Goal: Information Seeking & Learning: Understand process/instructions

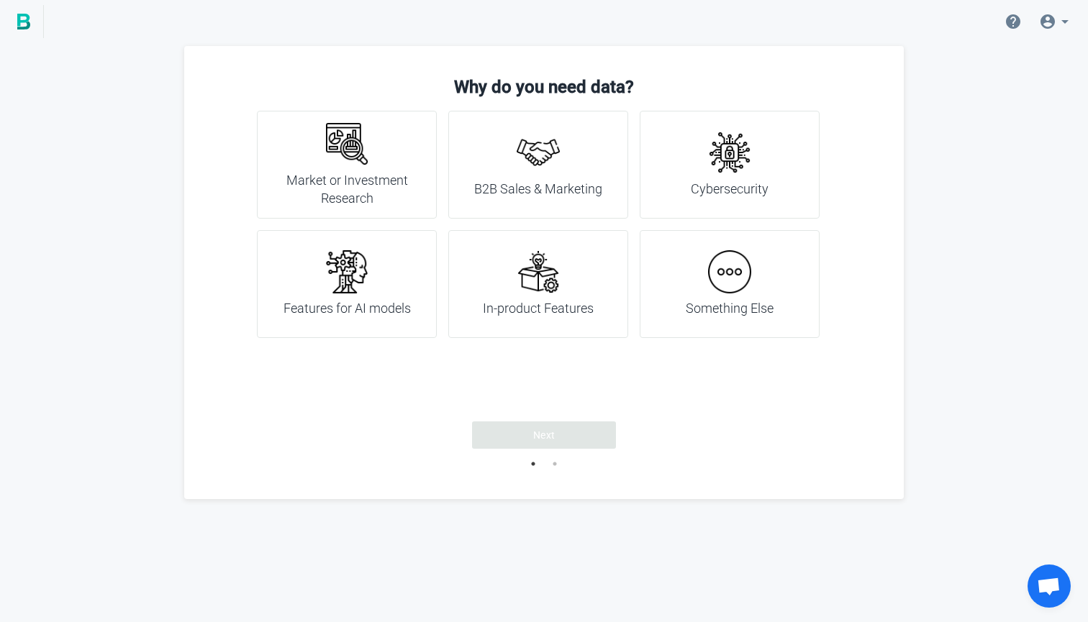
click at [534, 183] on h4 "B2B Sales & Marketing" at bounding box center [538, 189] width 128 height 19
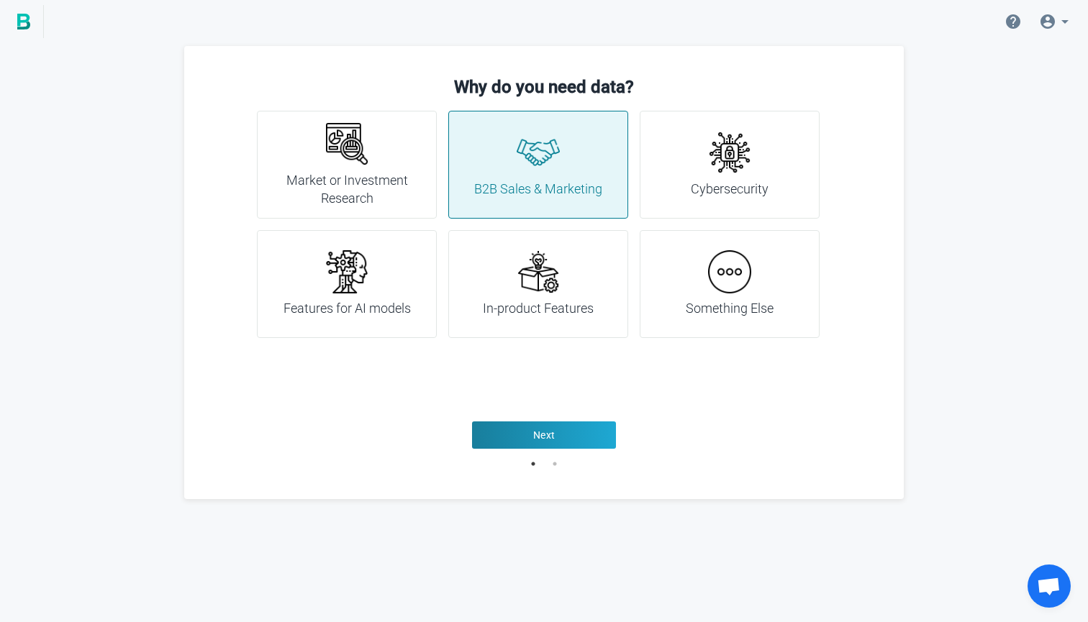
click at [608, 452] on div "Why do you need data? Market or Investment Research B2B Sales & Marketing Cyber…" at bounding box center [543, 272] width 719 height 453
click at [599, 432] on button "Next" at bounding box center [544, 435] width 144 height 27
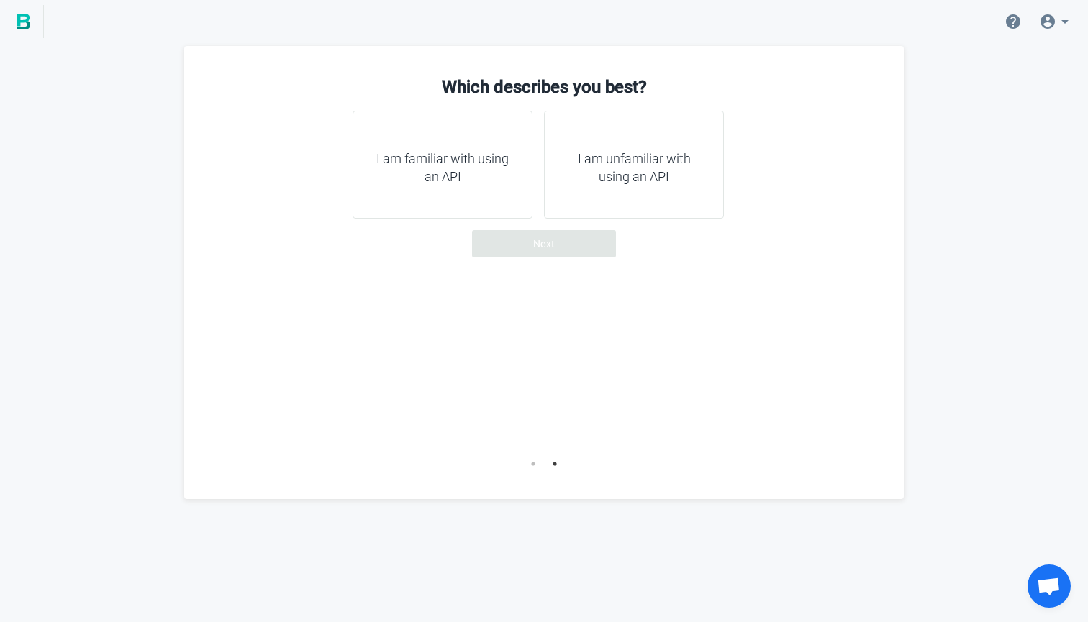
click at [459, 178] on h4 "I am familiar with using an API" at bounding box center [443, 168] width 144 height 37
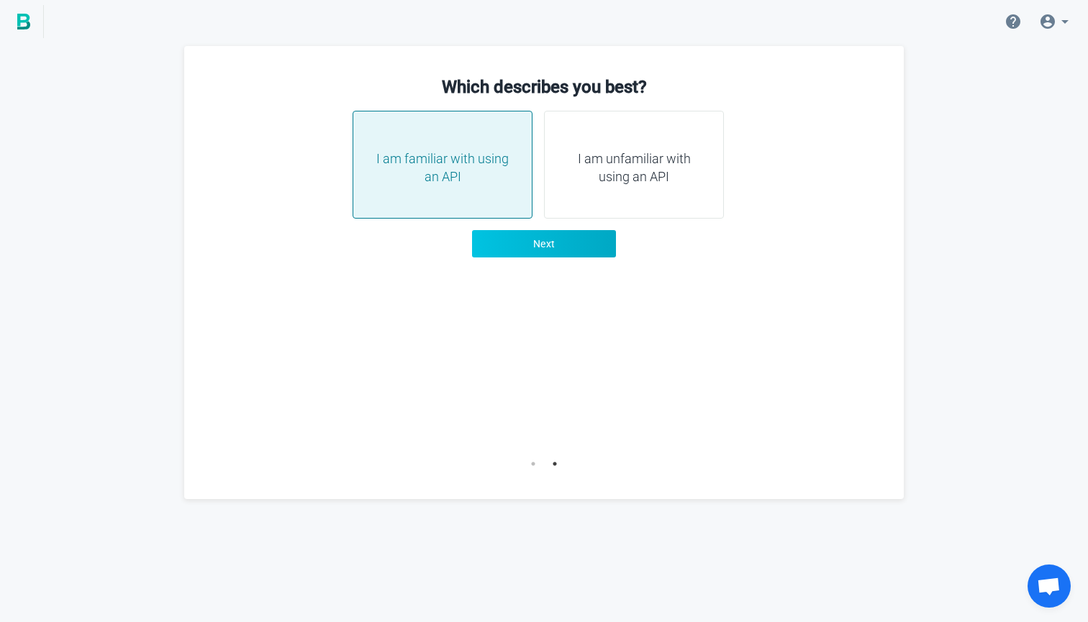
click at [574, 244] on button "Next" at bounding box center [544, 243] width 144 height 27
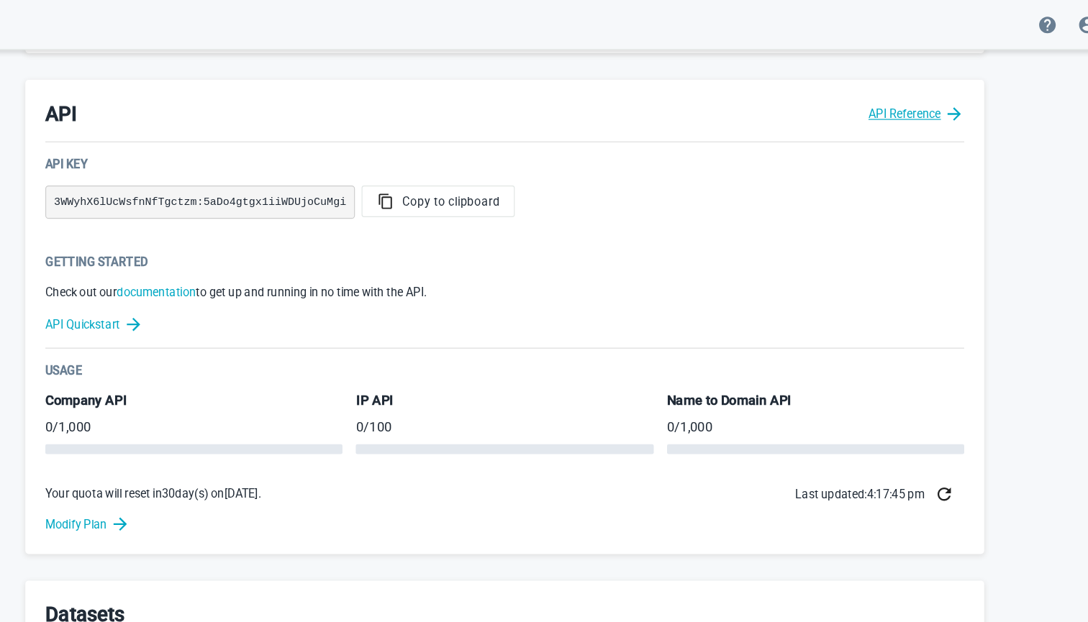
scroll to position [269, 0]
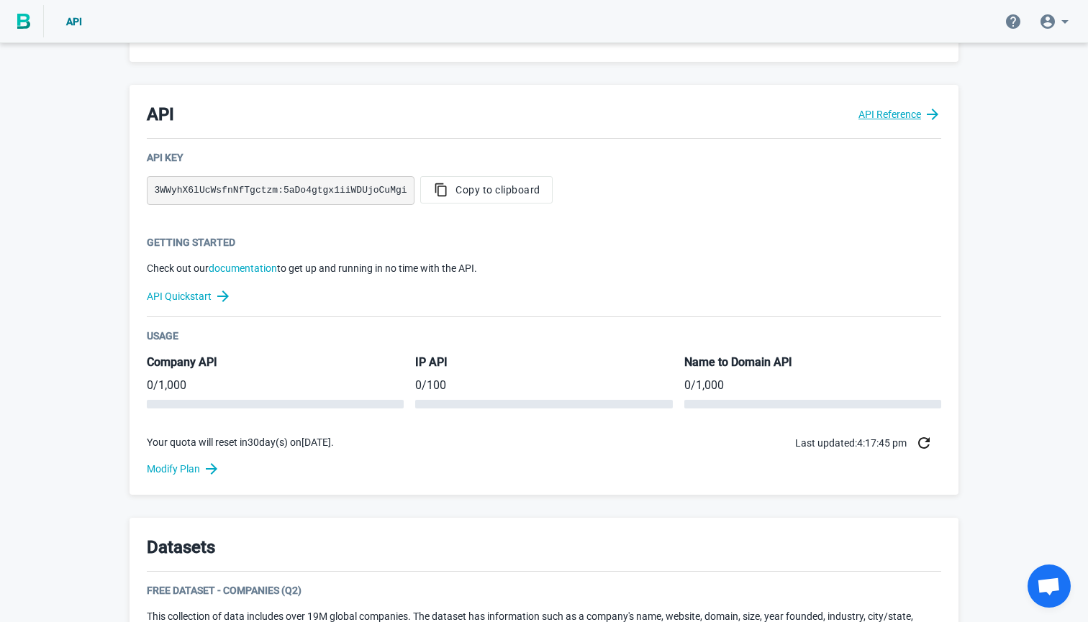
click at [904, 117] on link "API Reference" at bounding box center [899, 114] width 83 height 17
click at [477, 199] on button "Copy to clipboard" at bounding box center [486, 189] width 132 height 27
click at [496, 166] on div "API Key 3WWyhX6lUcWsfnNfTgctzm:5aDo4gtgx1iiWDUjoCuMgi Copy to clipboard" at bounding box center [544, 186] width 794 height 73
click at [498, 196] on span "Copy to clipboard" at bounding box center [486, 190] width 108 height 14
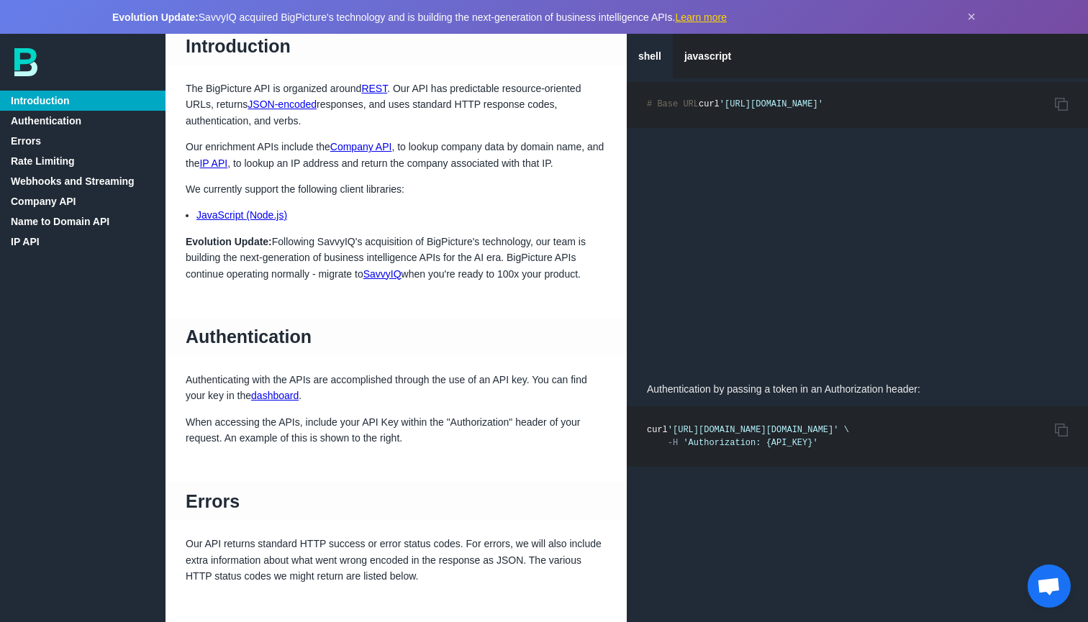
scroll to position [45, 0]
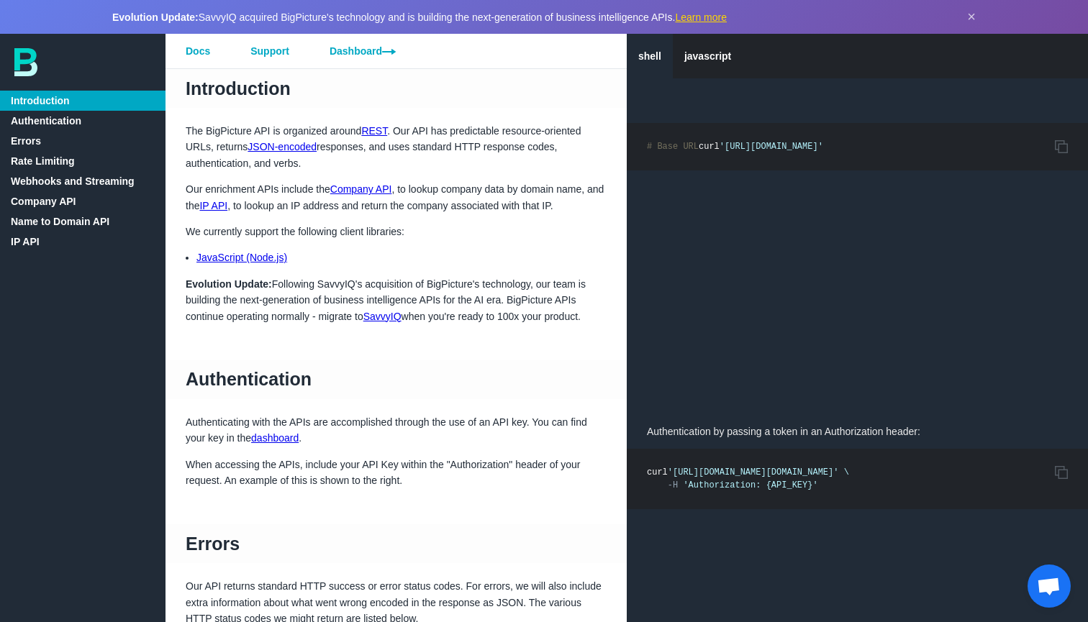
click at [66, 204] on link "Company API" at bounding box center [82, 201] width 165 height 20
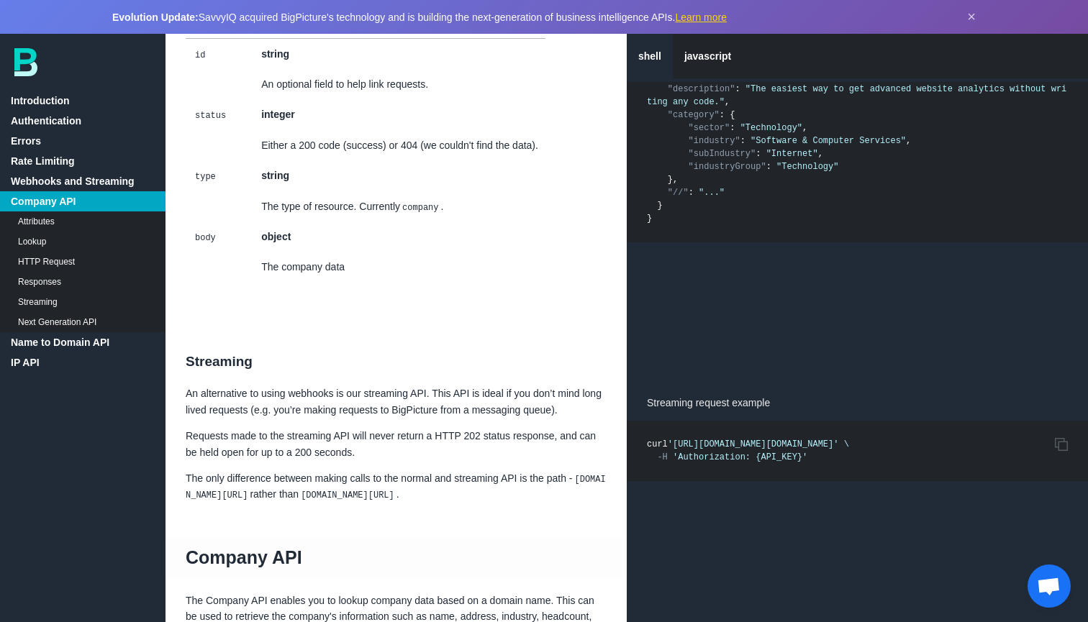
scroll to position [1953, 0]
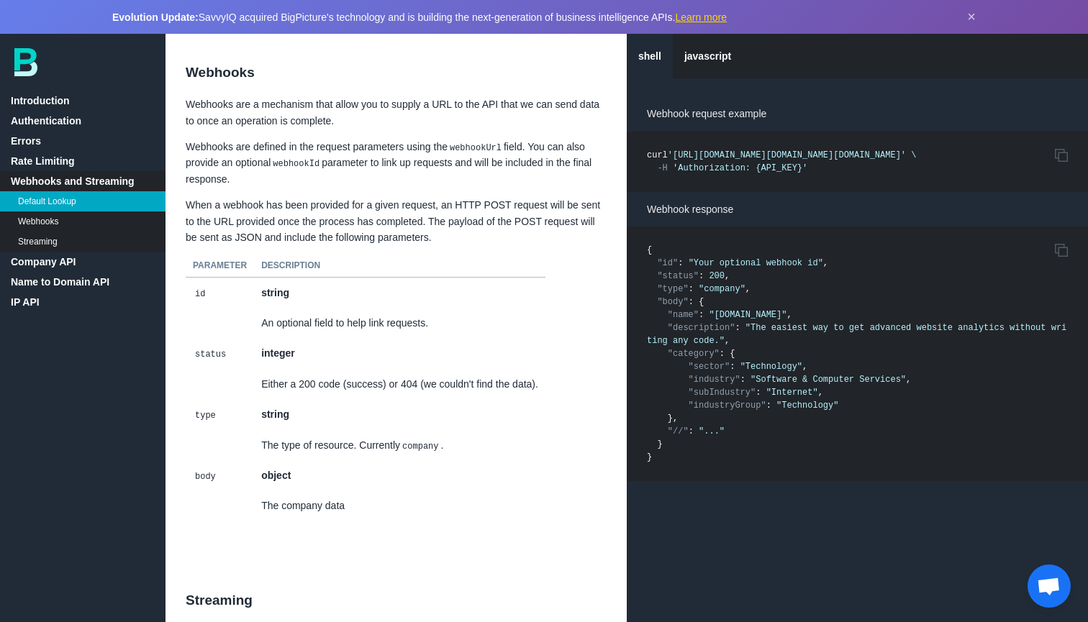
scroll to position [1914, 0]
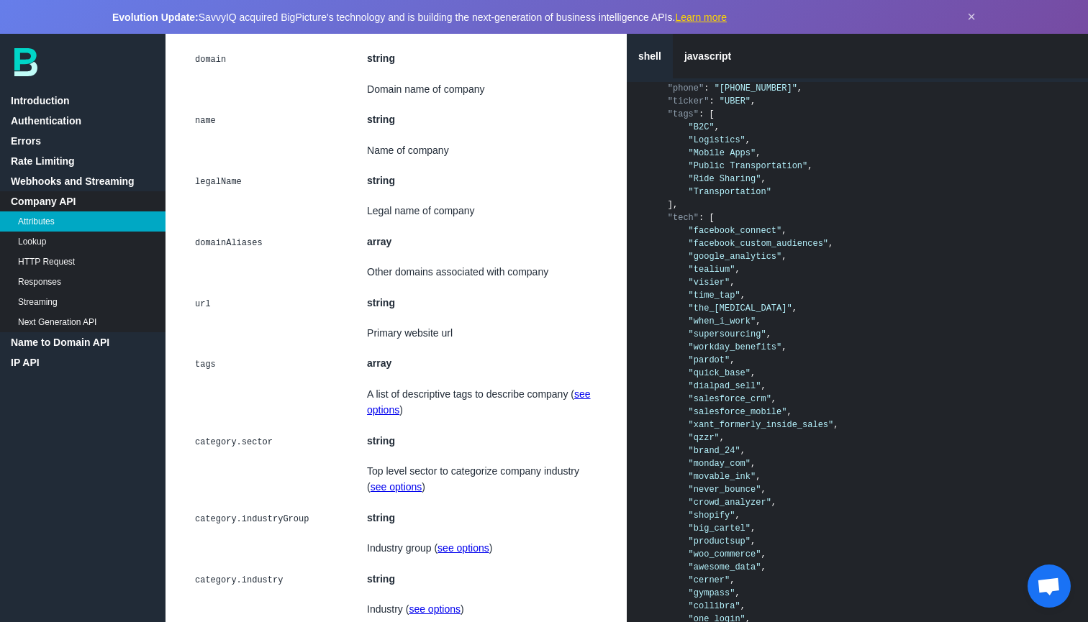
scroll to position [3164, 0]
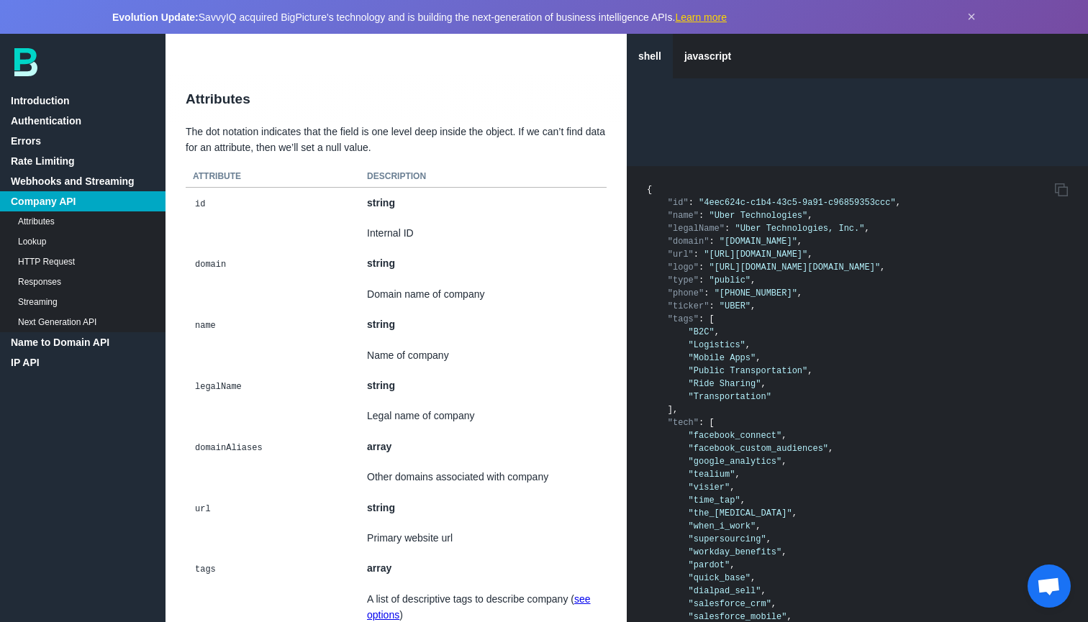
scroll to position [2943, 0]
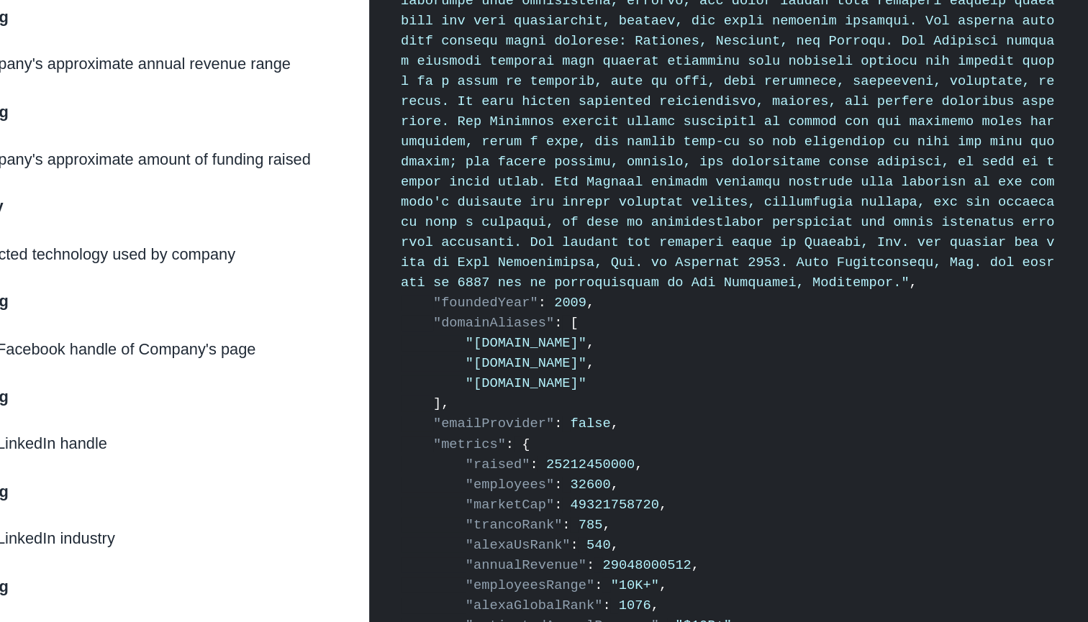
scroll to position [4942, 1]
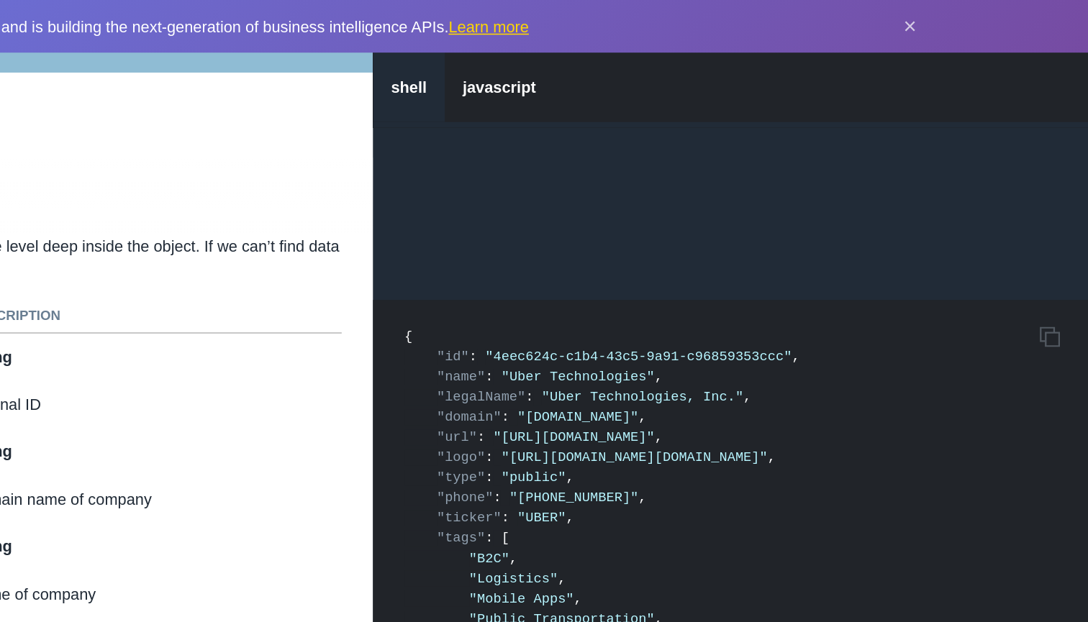
scroll to position [2984, 0]
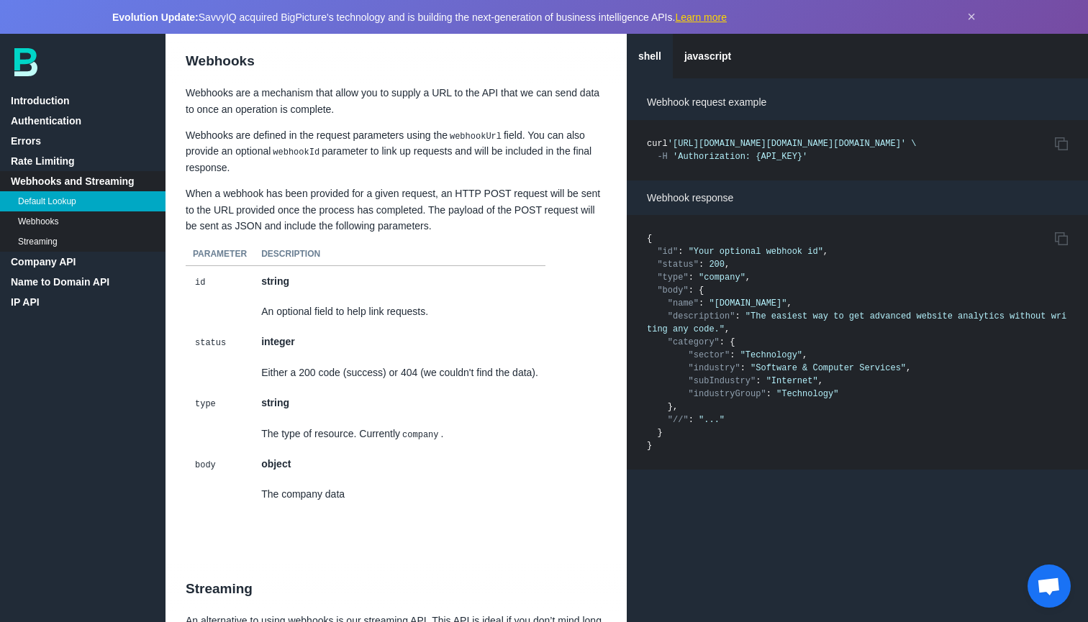
scroll to position [1845, 0]
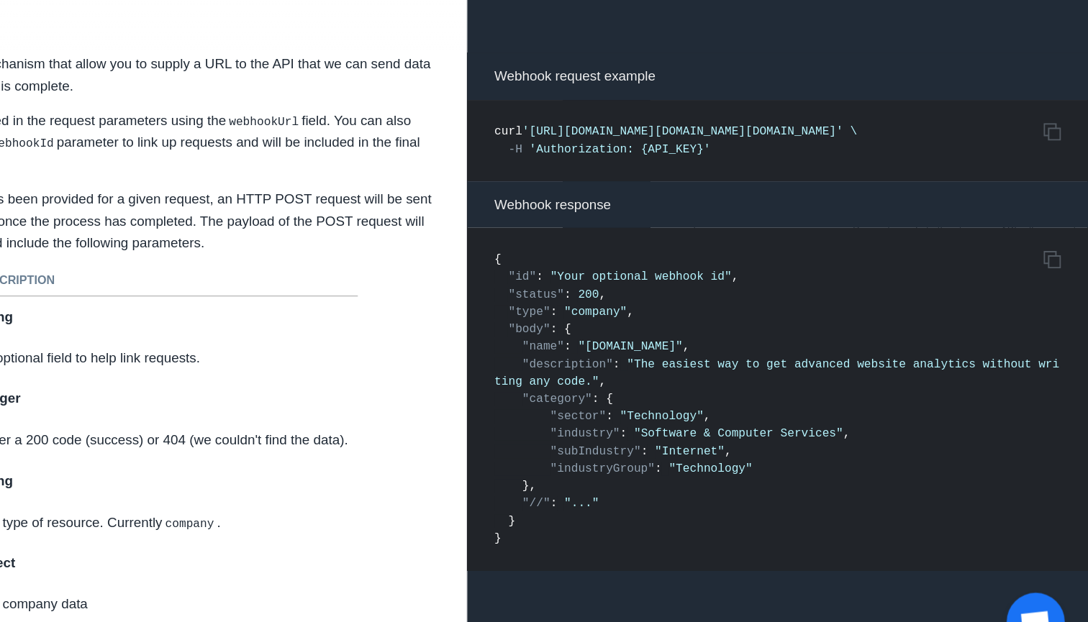
scroll to position [1845, 1]
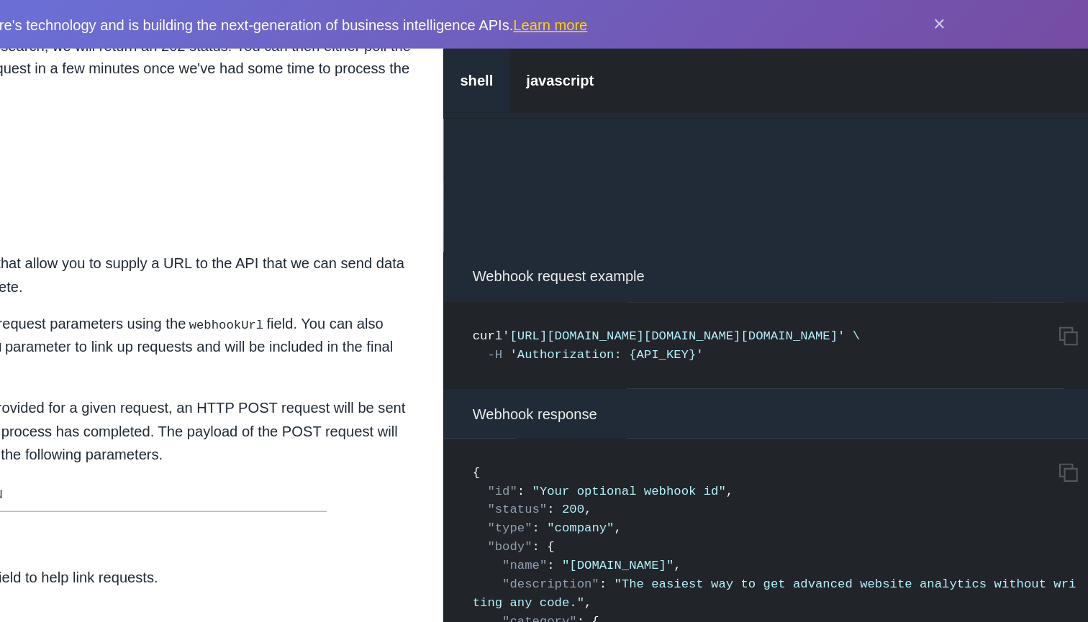
scroll to position [1831, 0]
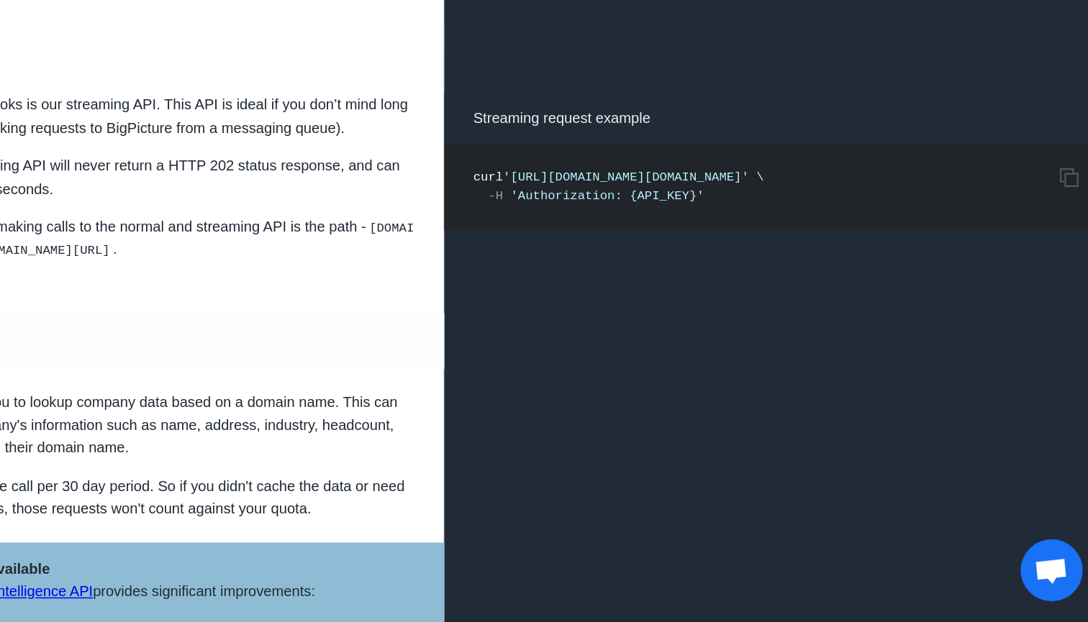
scroll to position [2377, 0]
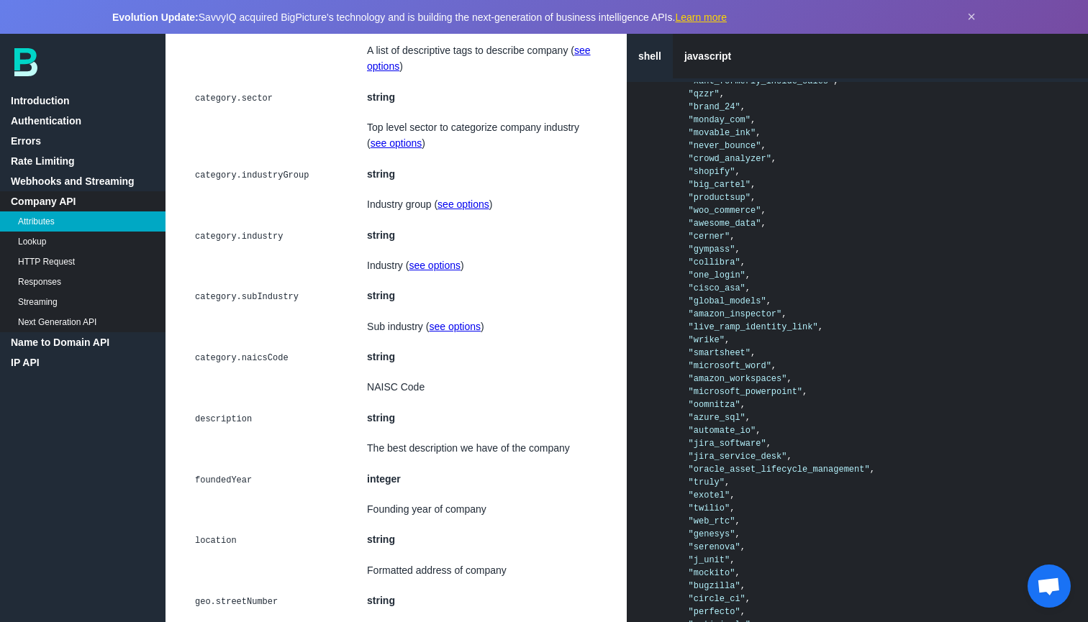
scroll to position [3588, 1]
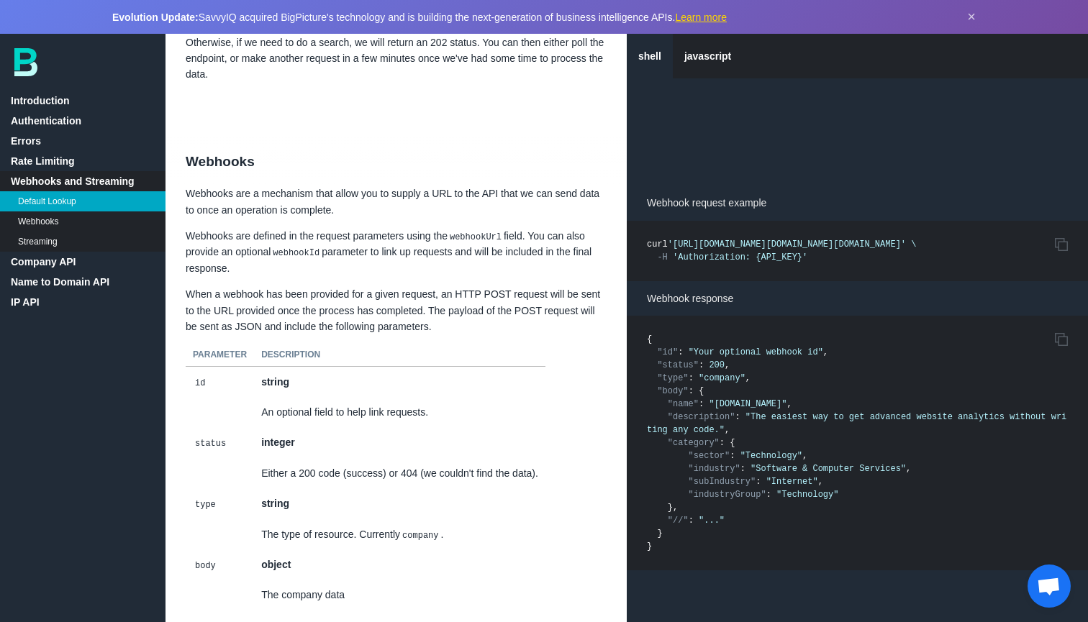
scroll to position [1824, 0]
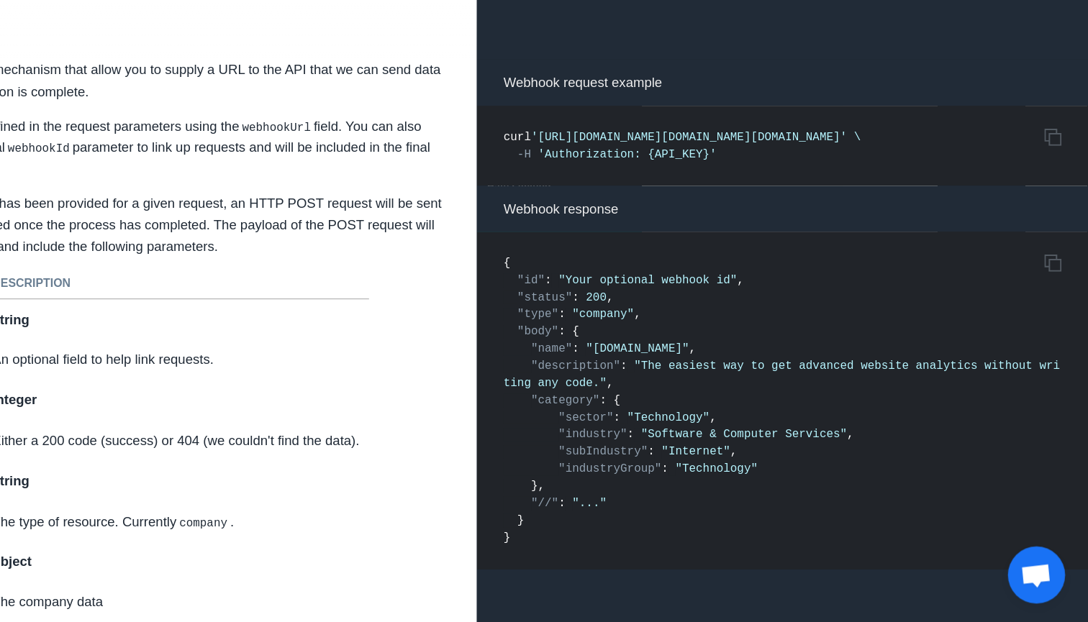
scroll to position [1812, 4]
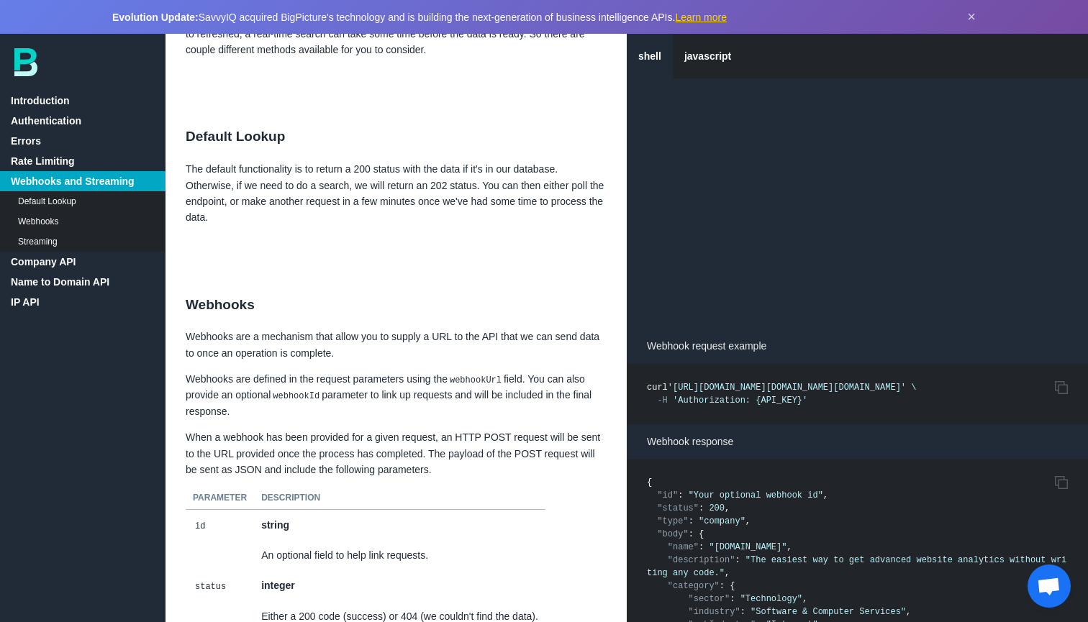
scroll to position [1581, 0]
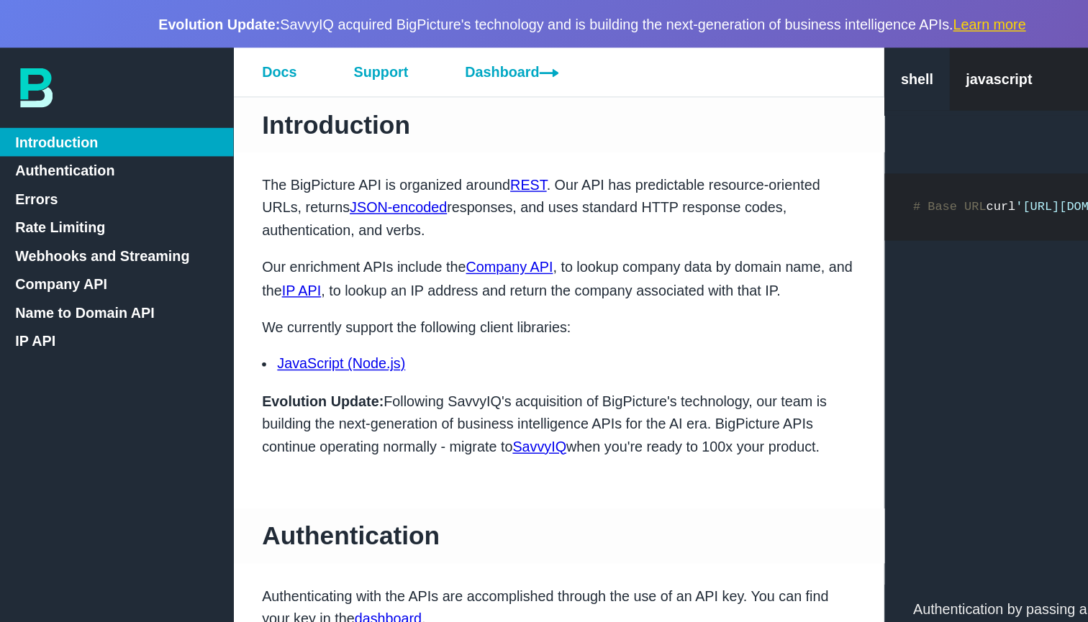
click at [202, 53] on link "Docs" at bounding box center [197, 51] width 65 height 35
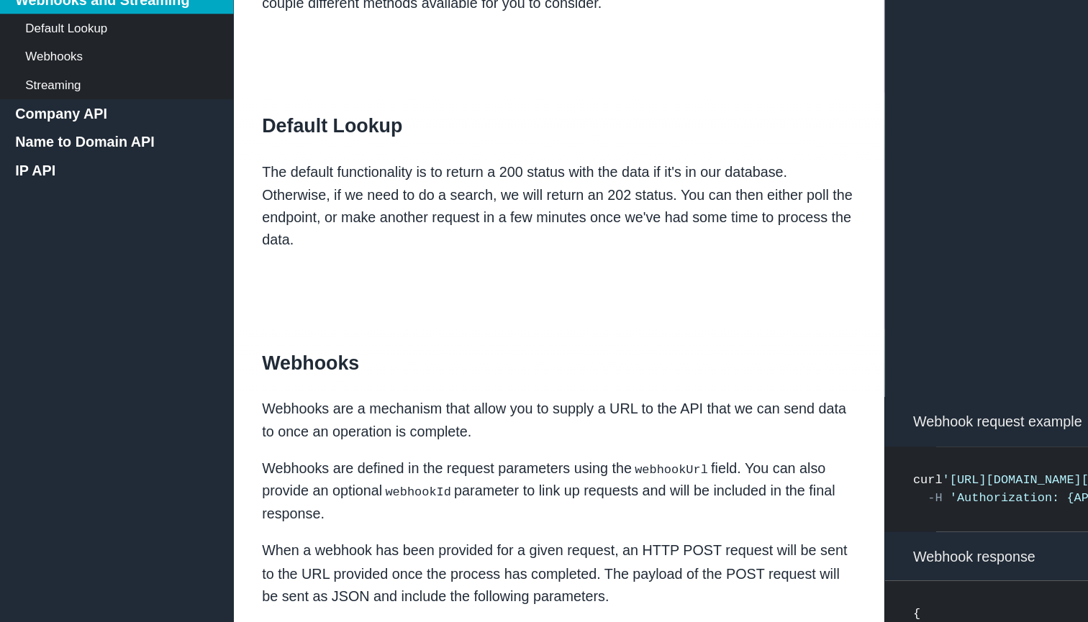
scroll to position [1714, 0]
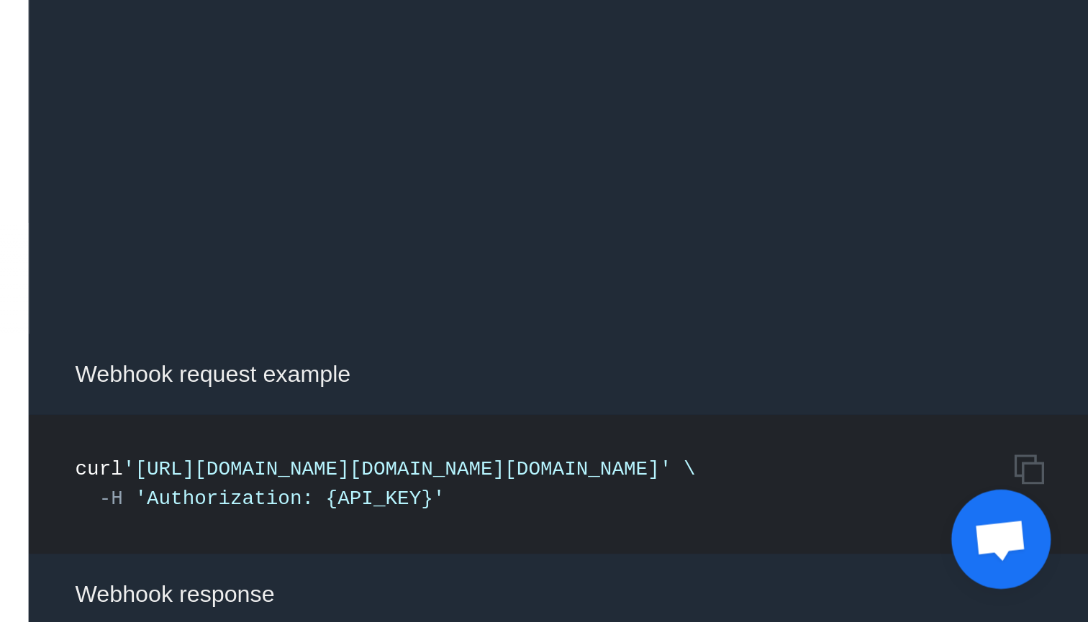
scroll to position [1512, 0]
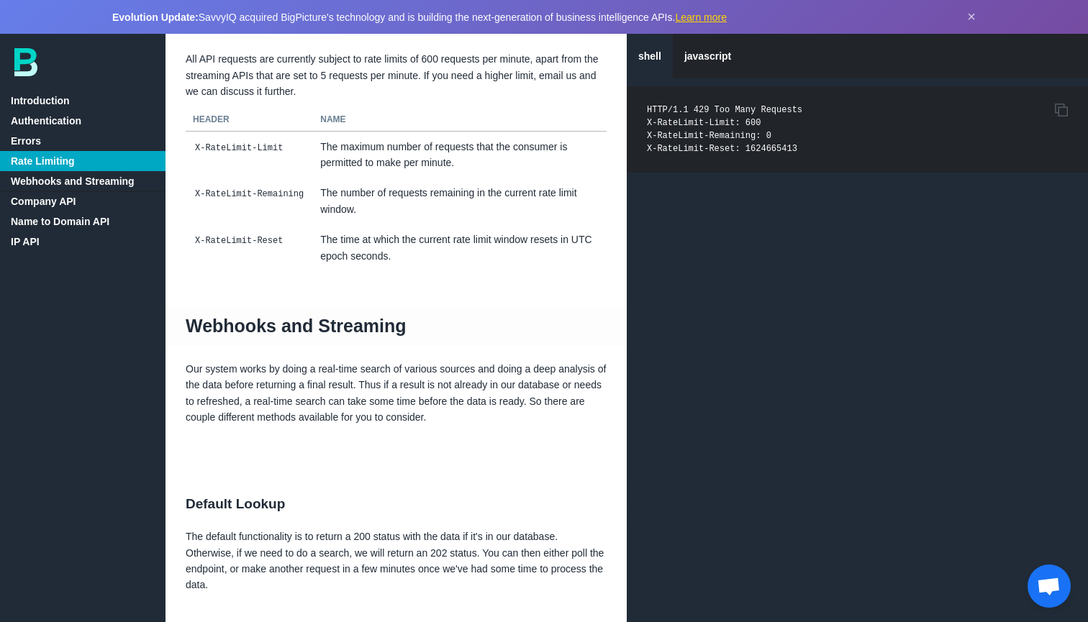
scroll to position [1263, 0]
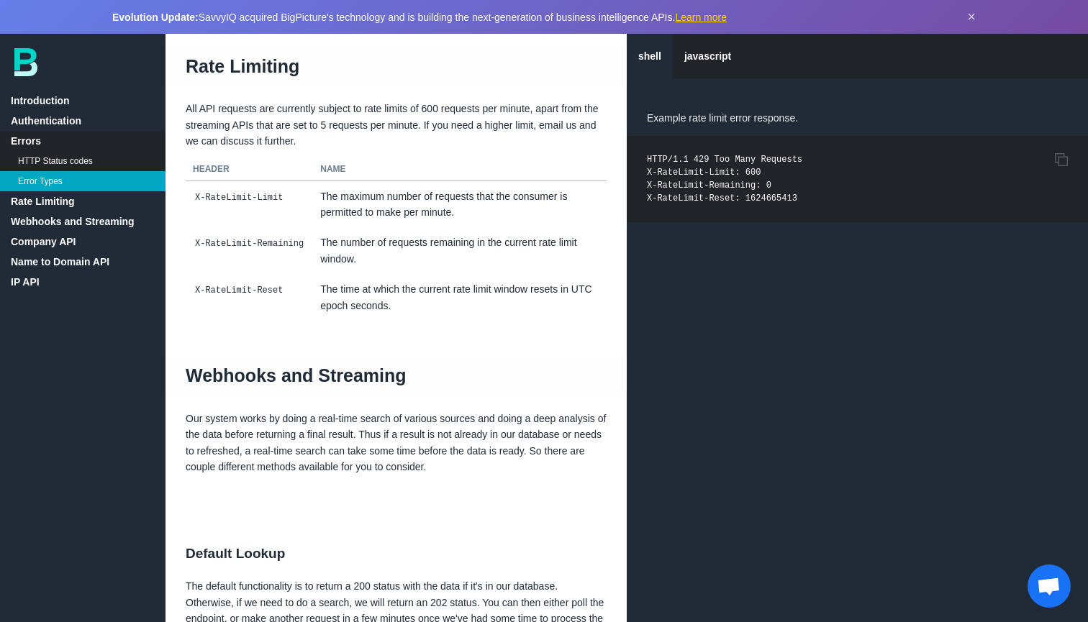
click at [62, 245] on link "Company API" at bounding box center [82, 242] width 165 height 20
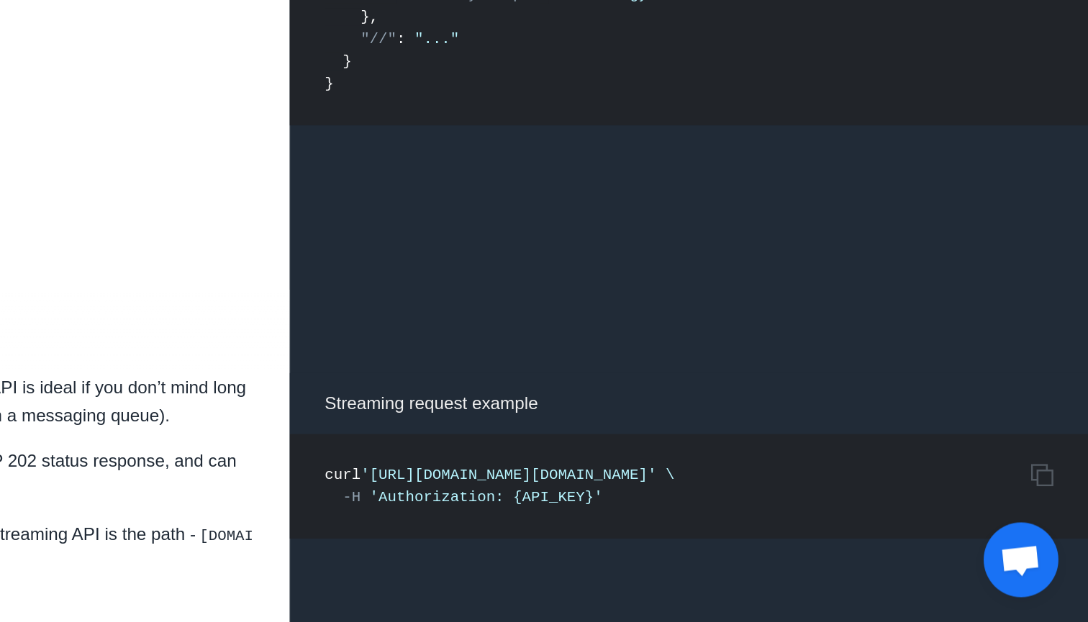
scroll to position [2262, 0]
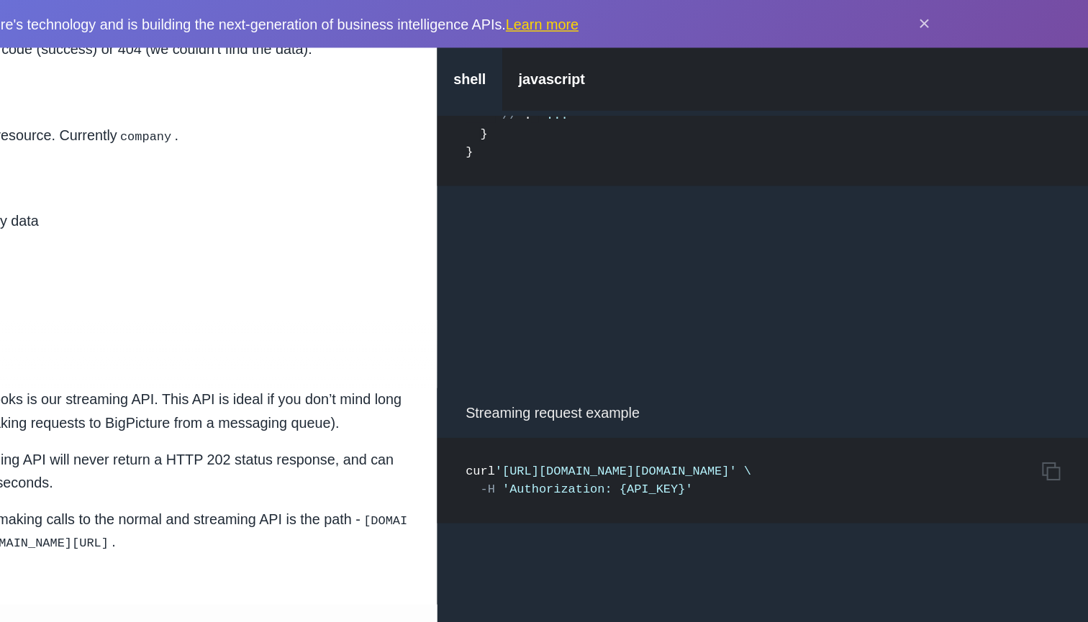
drag, startPoint x: 684, startPoint y: 313, endPoint x: 362, endPoint y: 317, distance: 321.6
click at [668, 329] on span "'https://company.bigpicture.io/v1/companies/find/stream?domain=bigpicture.io'" at bounding box center [753, 334] width 171 height 10
copy span "https://company.bigpicture.io/v1/companies/find/stream?domain="
click at [627, 334] on pre "Copy to Clipboard curl 'https://company.bigpicture.io/v1/companies/find/stream?…" at bounding box center [857, 340] width 461 height 60
drag, startPoint x: 350, startPoint y: 332, endPoint x: 360, endPoint y: 316, distance: 19.4
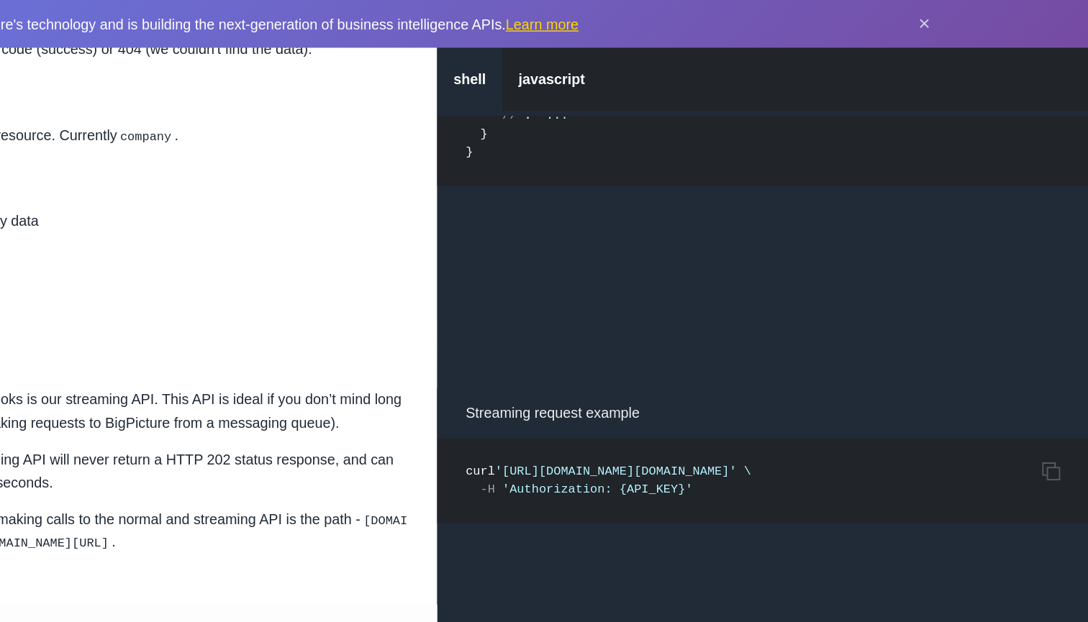
click at [668, 329] on span "'https://company.bigpicture.io/v1/companies/find/stream?domain=bigpicture.io'" at bounding box center [753, 334] width 171 height 10
copy span "https://company.bigpicture.io/v1/companies/find/stream?domain=bigpicture.io"
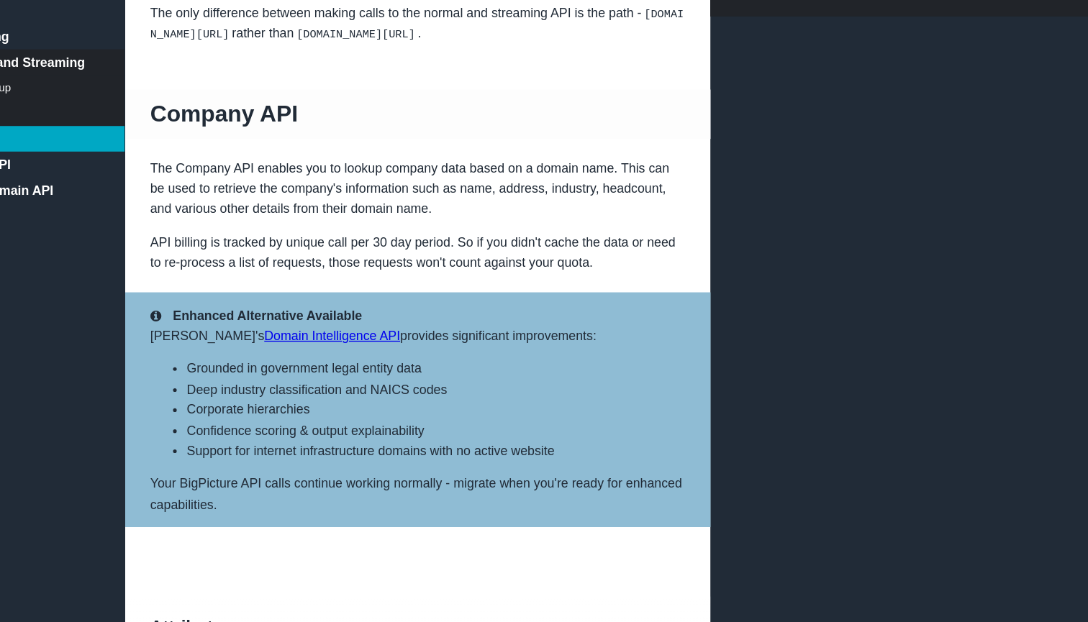
scroll to position [2391, 0]
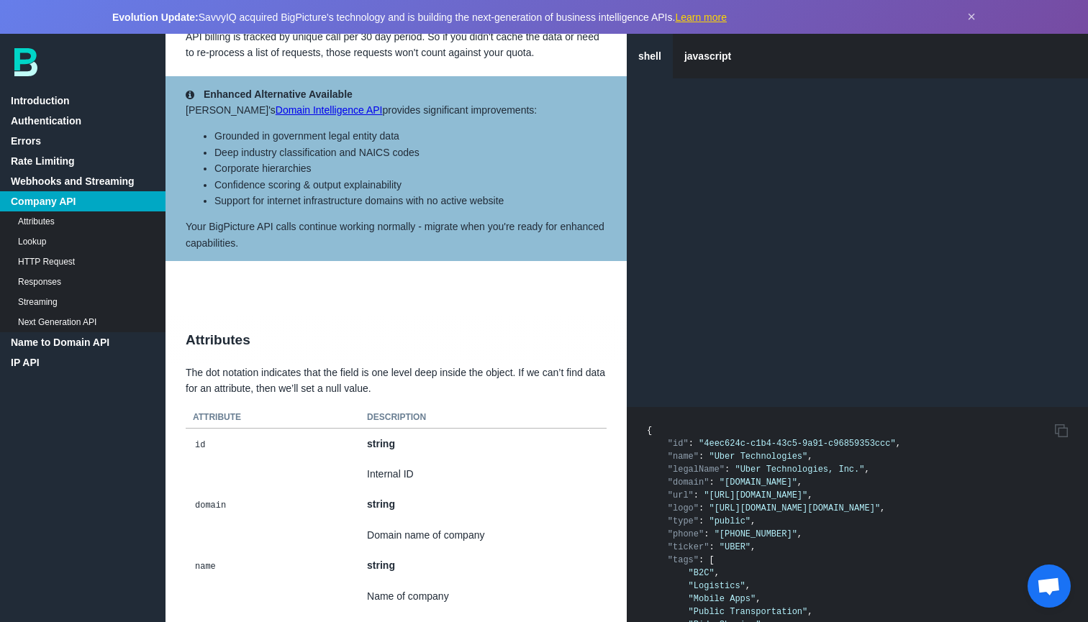
scroll to position [2769, 0]
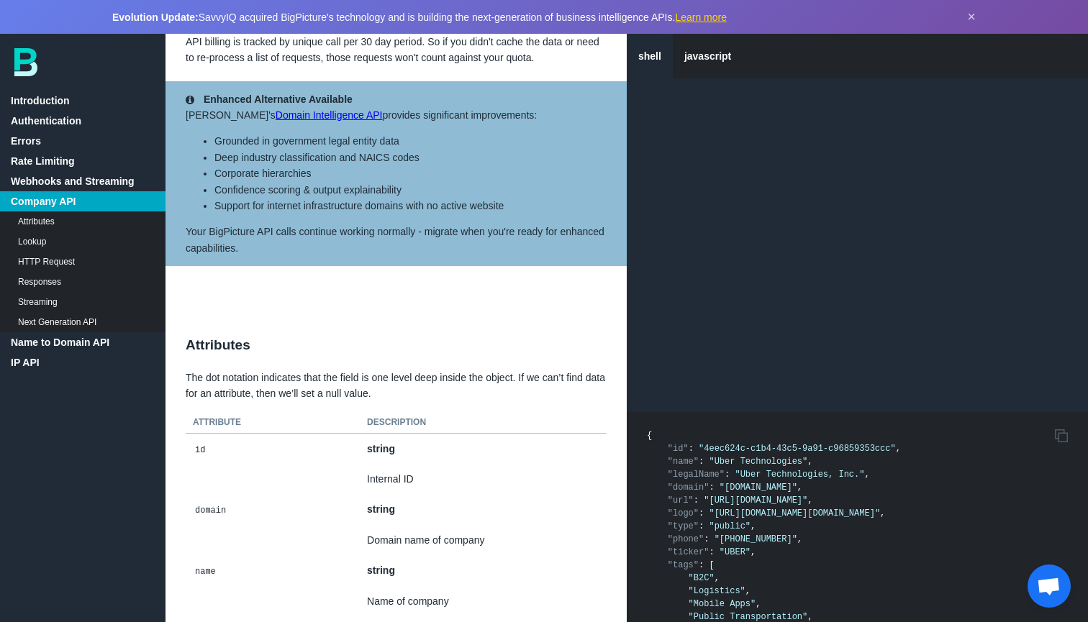
click at [66, 260] on link "HTTP Request" at bounding box center [82, 262] width 165 height 20
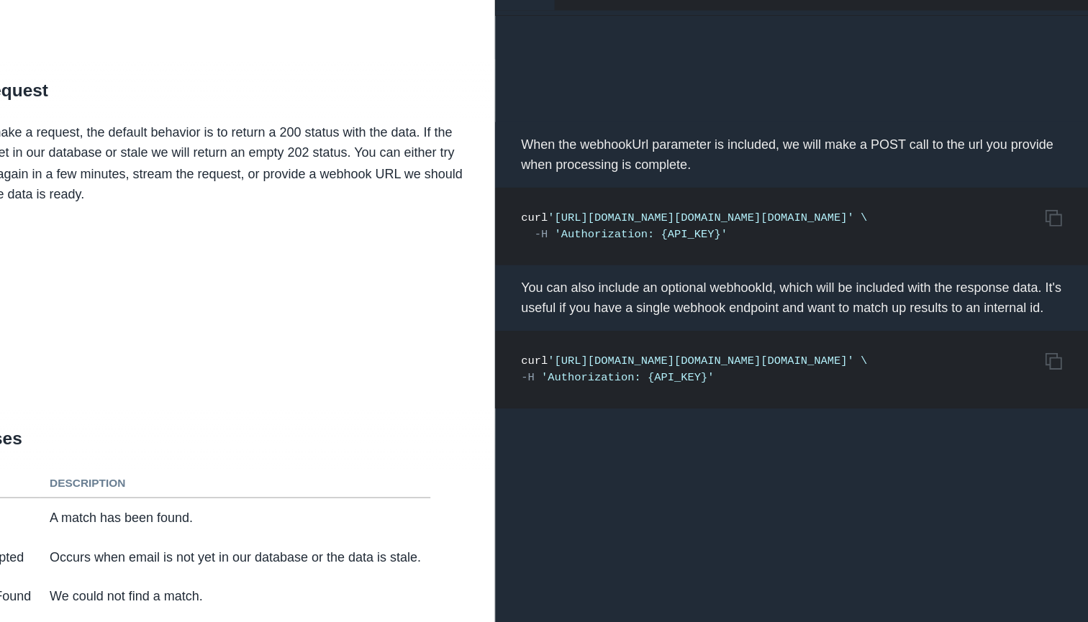
scroll to position [6692, 1]
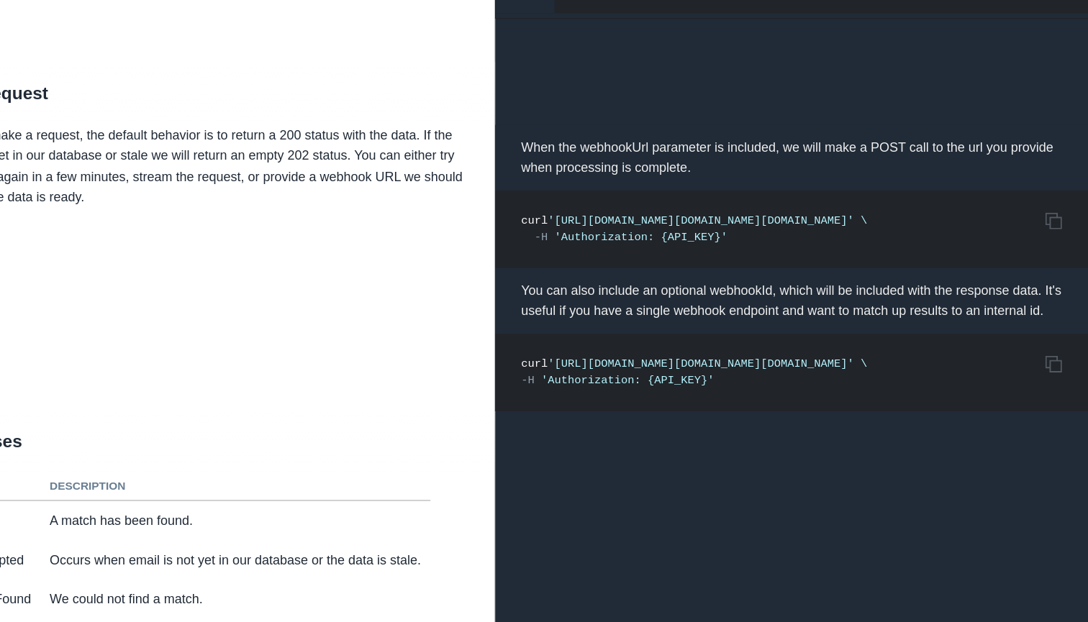
scroll to position [6692, 0]
drag, startPoint x: 772, startPoint y: 131, endPoint x: 442, endPoint y: 130, distance: 329.5
click at [668, 235] on span "'https://company.bigpicture.io/v1/companies/find?domain=uber.com&webhookUrl=htt…" at bounding box center [787, 240] width 238 height 10
copy span "https://company.bigpicture.io/v1/companies/find?domain=uber.com"
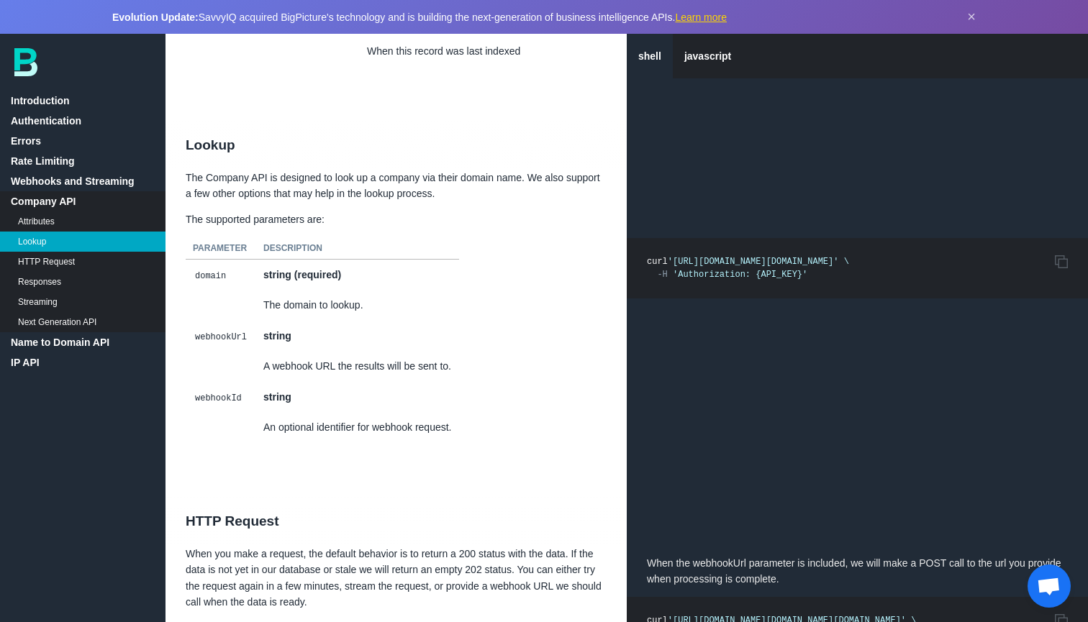
scroll to position [6211, 0]
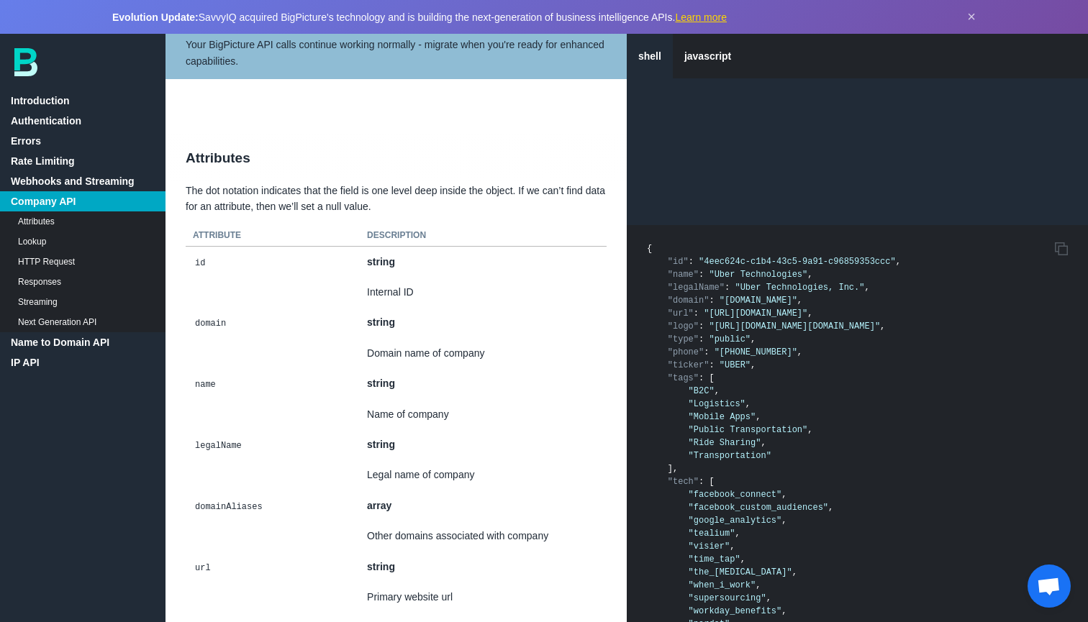
scroll to position [2846, 0]
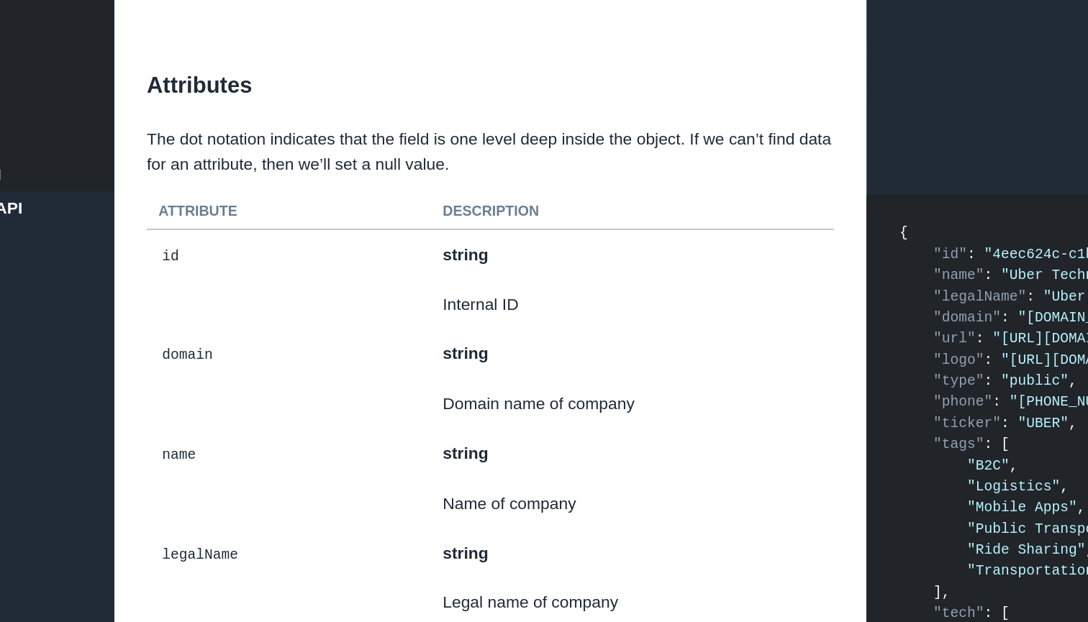
scroll to position [3033, 0]
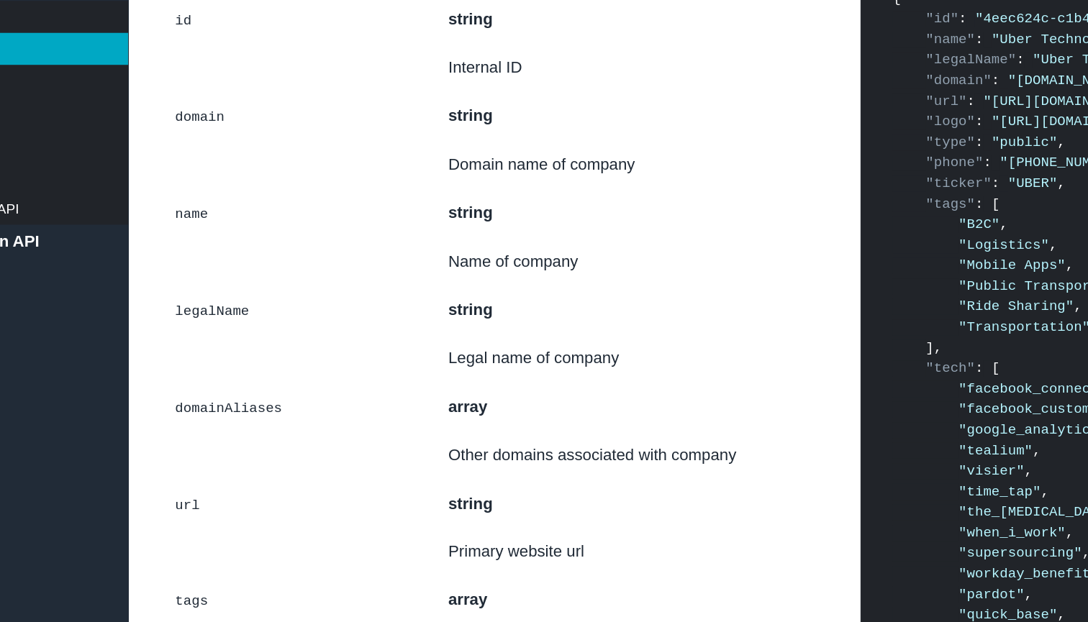
scroll to position [2941, 0]
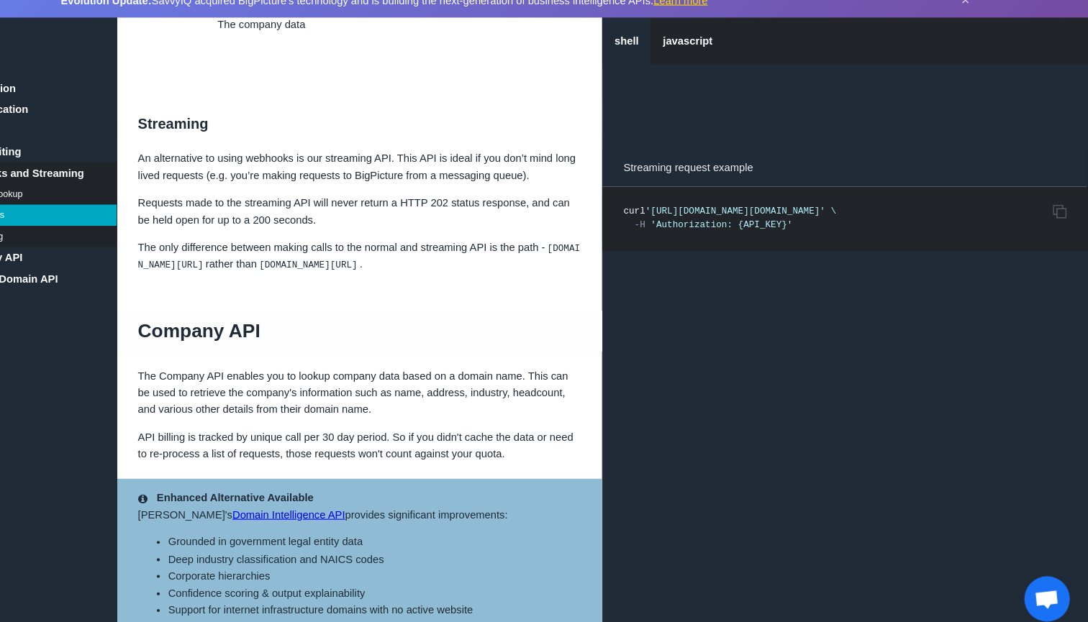
scroll to position [2378, 1]
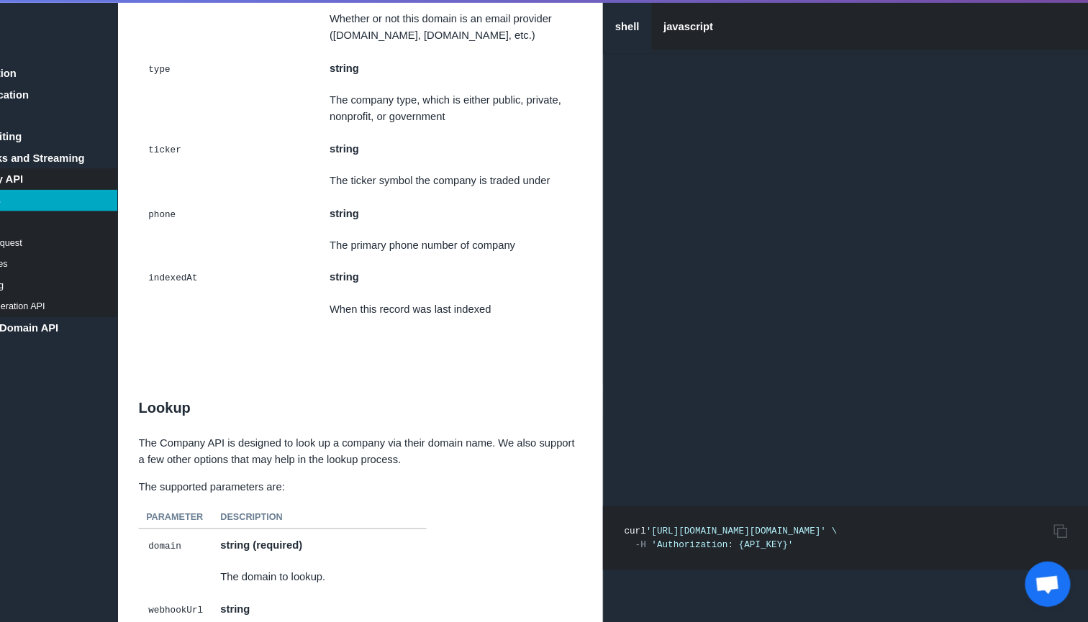
scroll to position [6255, 0]
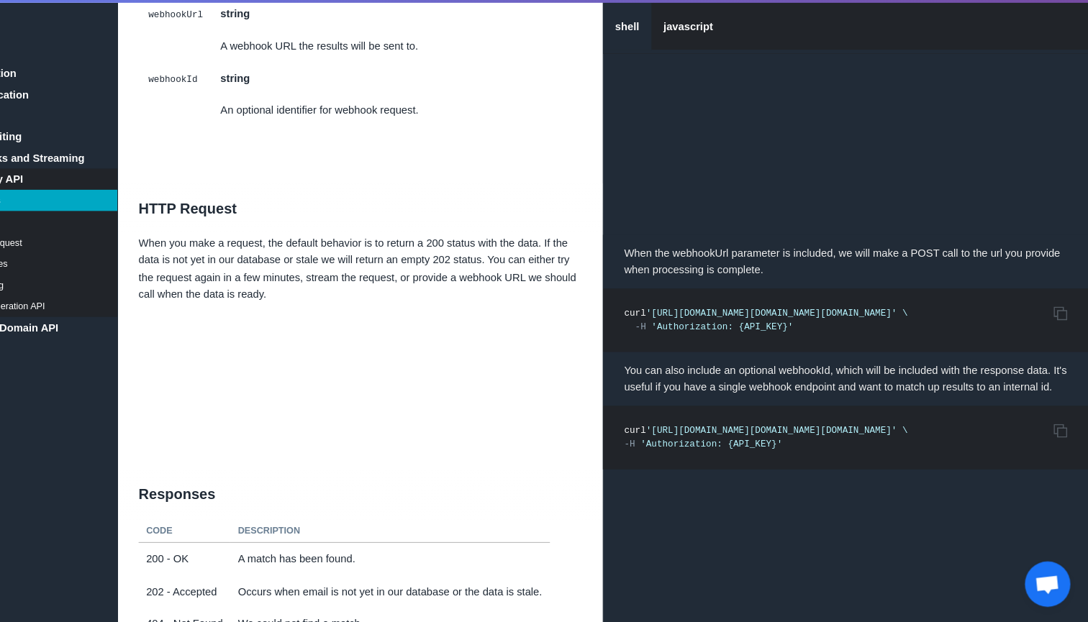
scroll to position [6644, 0]
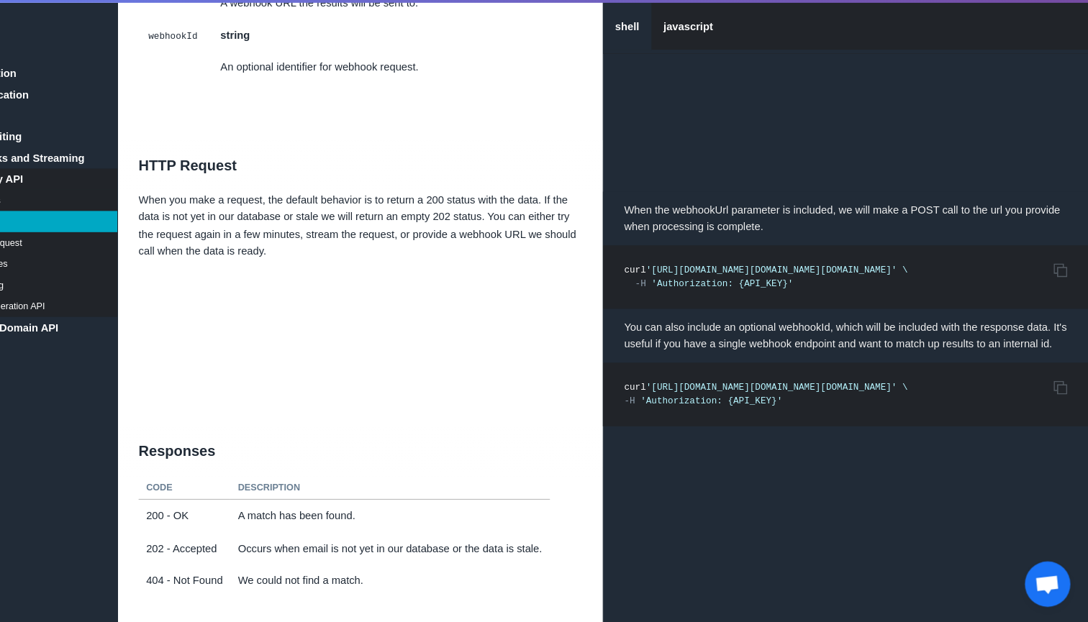
click at [829, 264] on pre "Copy to Clipboard curl 'https://company.bigpicture.io/v1/companies/find?domain=…" at bounding box center [857, 294] width 461 height 60
drag, startPoint x: 756, startPoint y: 230, endPoint x: 955, endPoint y: 218, distance: 199.0
click at [906, 283] on span "'https://company.bigpicture.io/v1/companies/find?domain=uber.com&webhookUrl=htt…" at bounding box center [787, 288] width 238 height 10
copy span "&webhookUrl=https://requestb.in/wpyz2mwp"
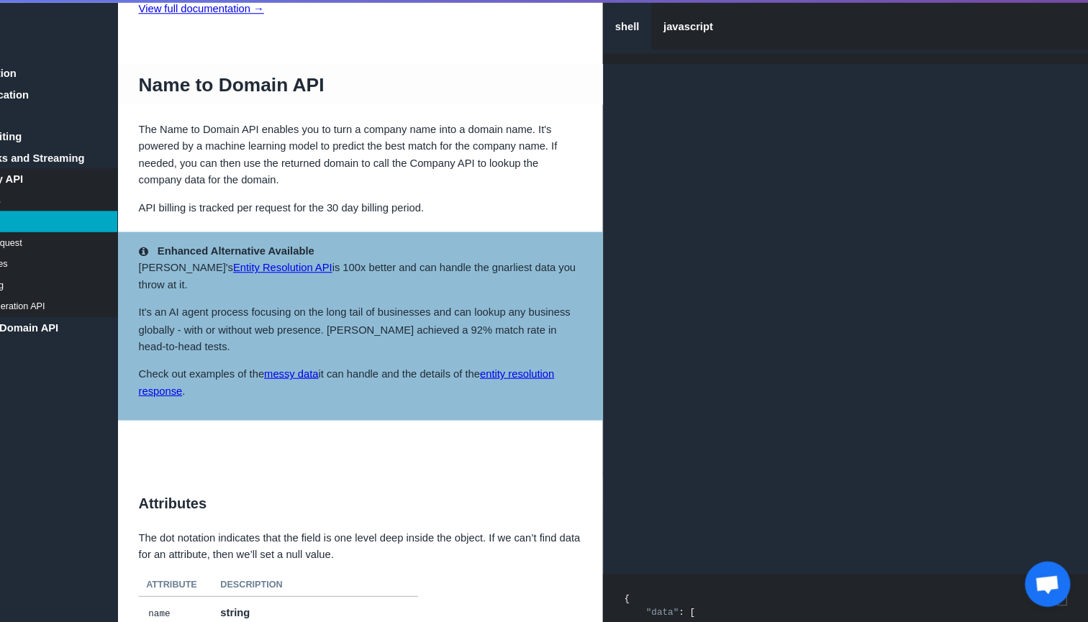
scroll to position [7941, 0]
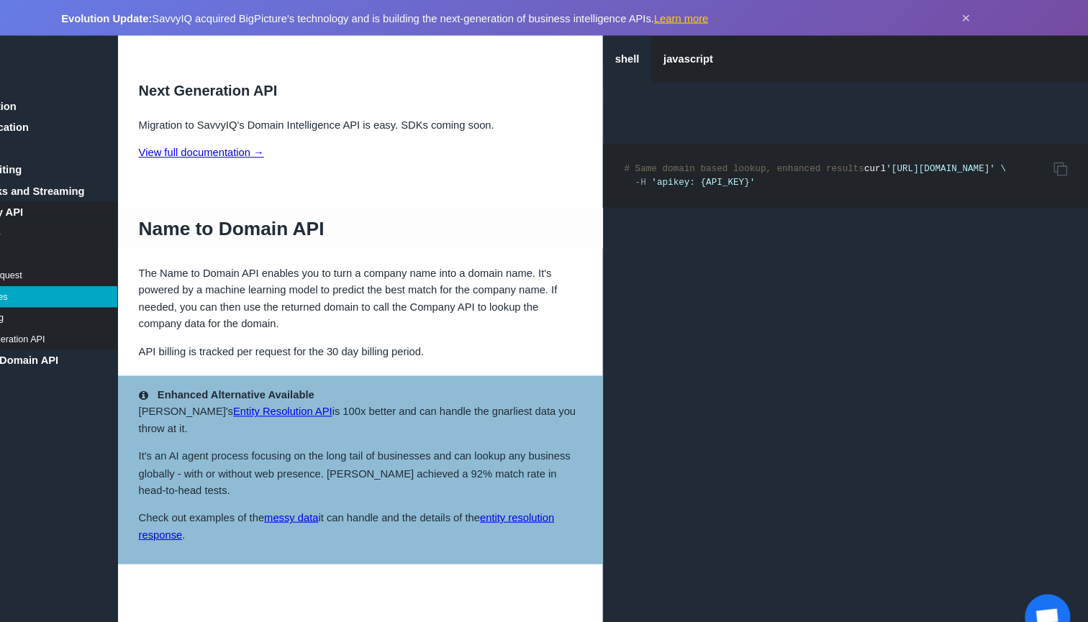
scroll to position [7389, 0]
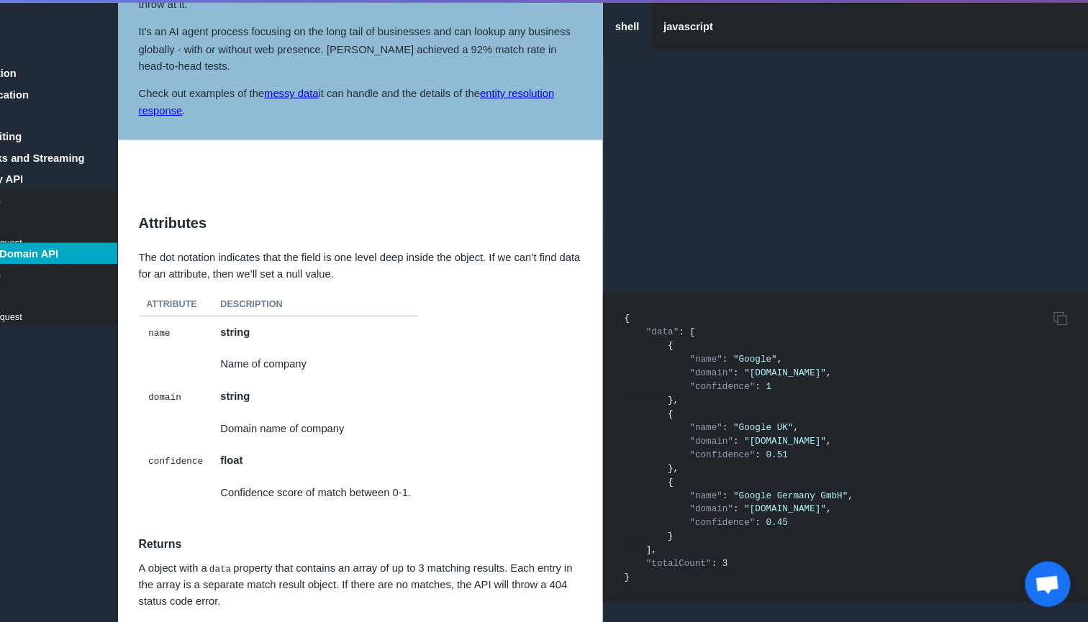
scroll to position [7869, 0]
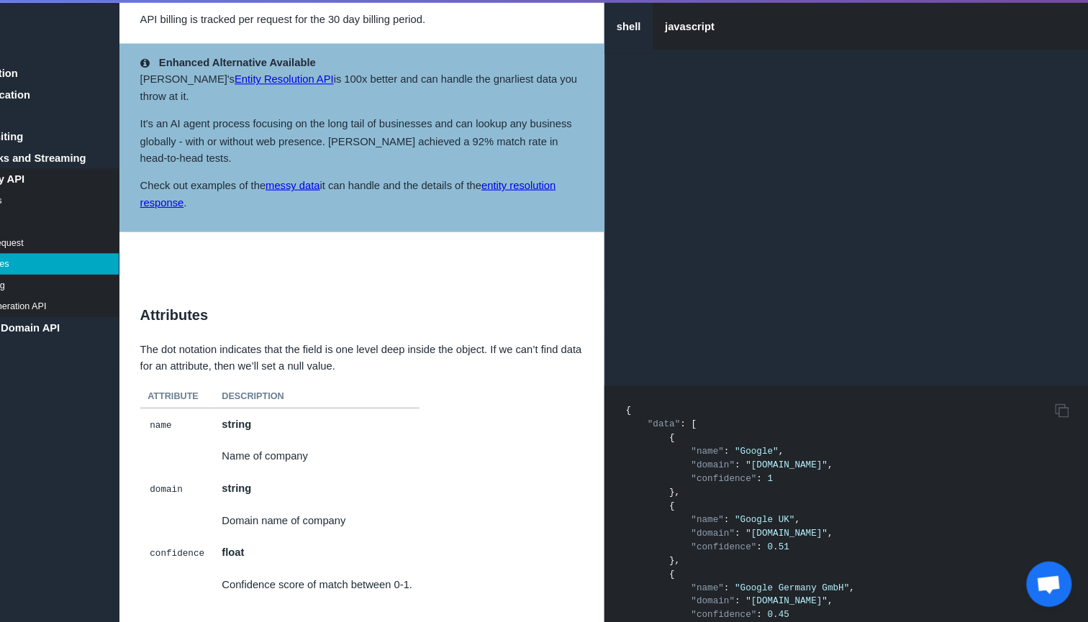
scroll to position [7895, 0]
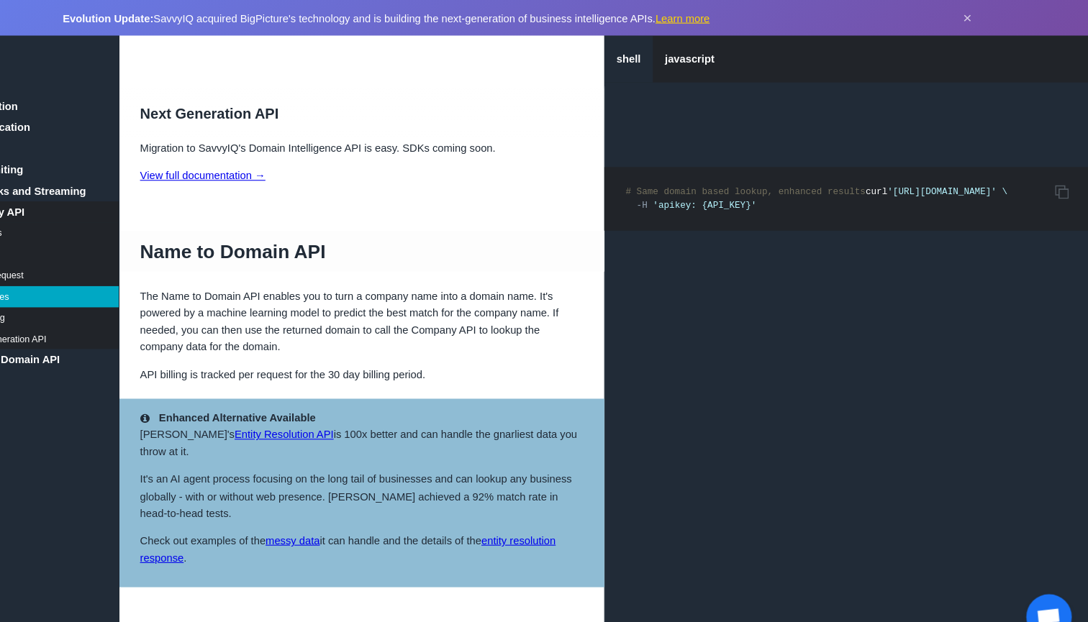
scroll to position [7382, 0]
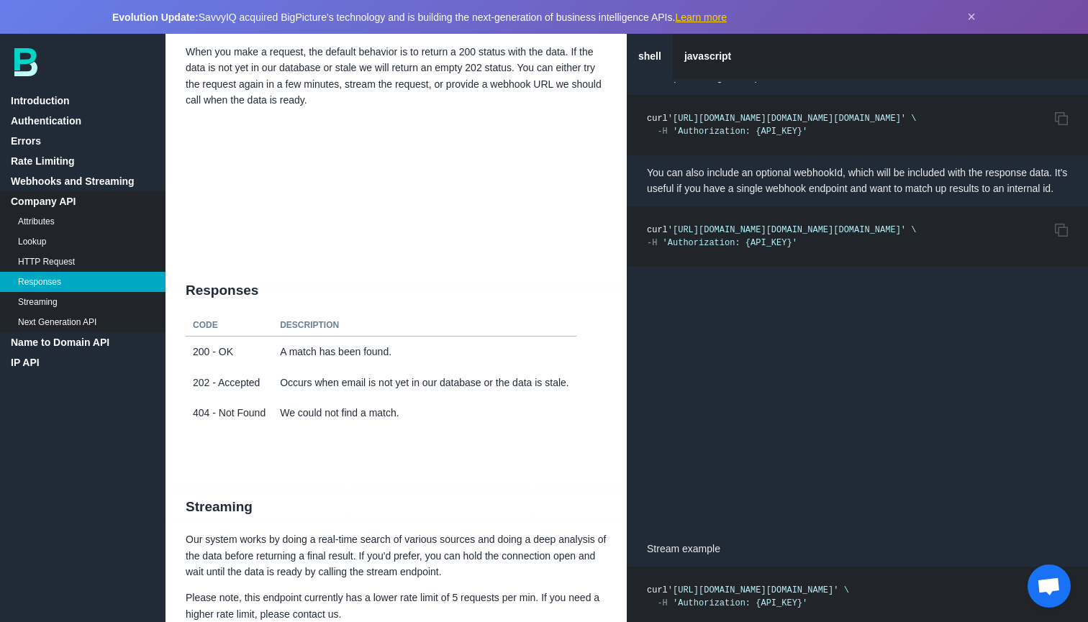
scroll to position [6624, 0]
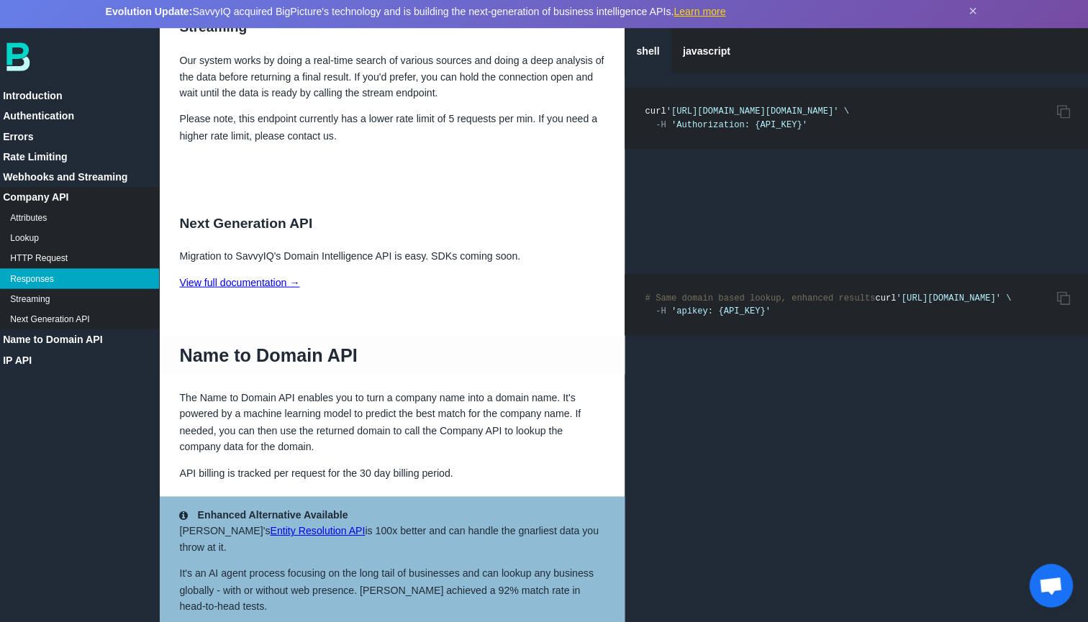
scroll to position [7222, 0]
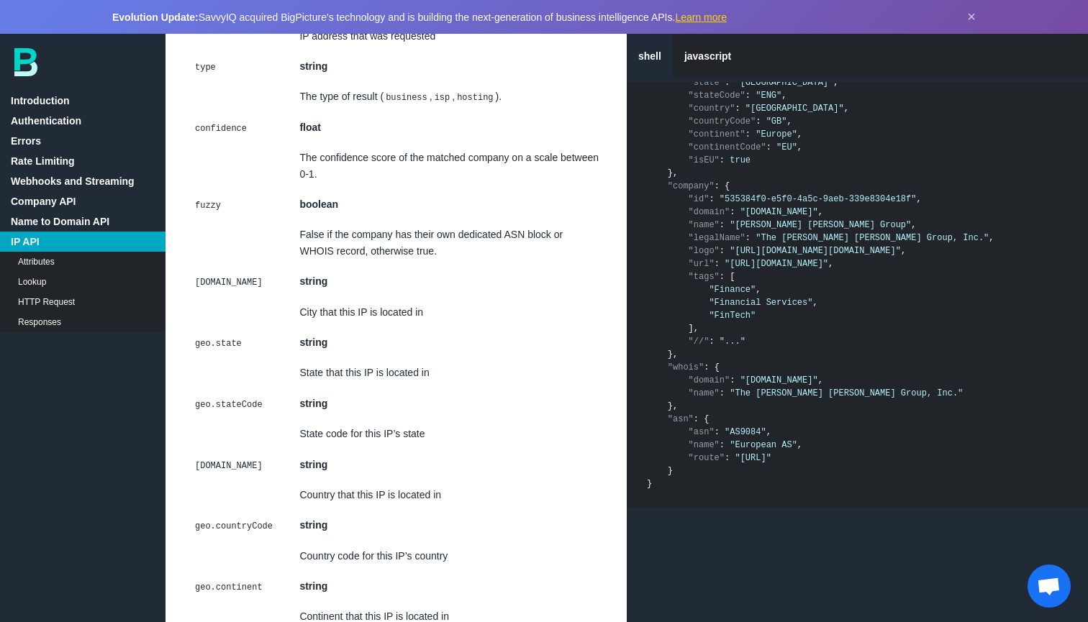
scroll to position [9215, 0]
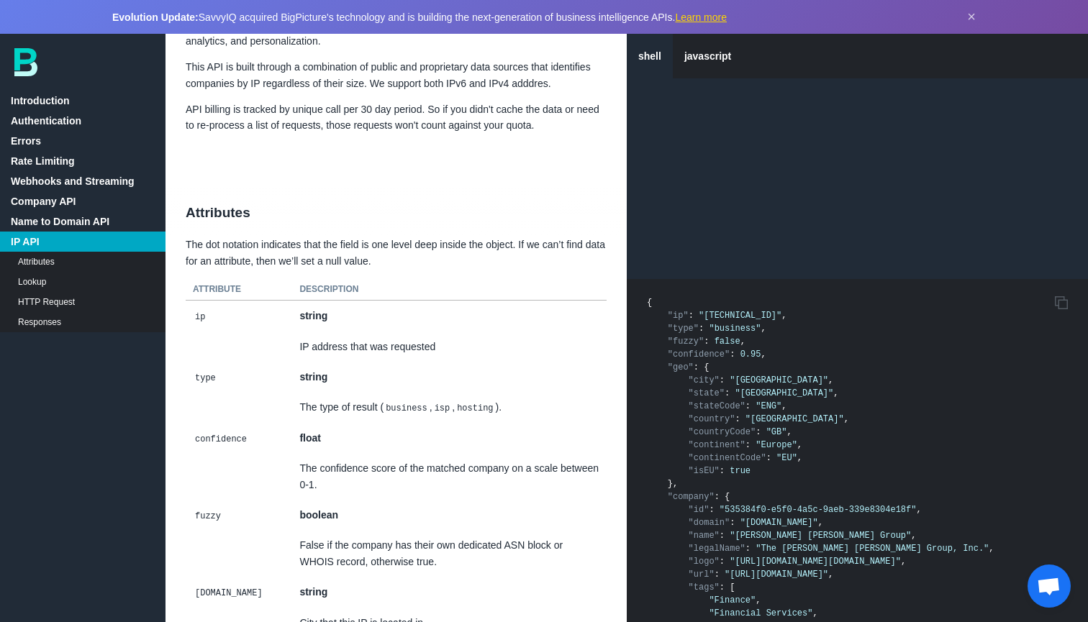
click at [73, 192] on link "Company API" at bounding box center [82, 201] width 165 height 20
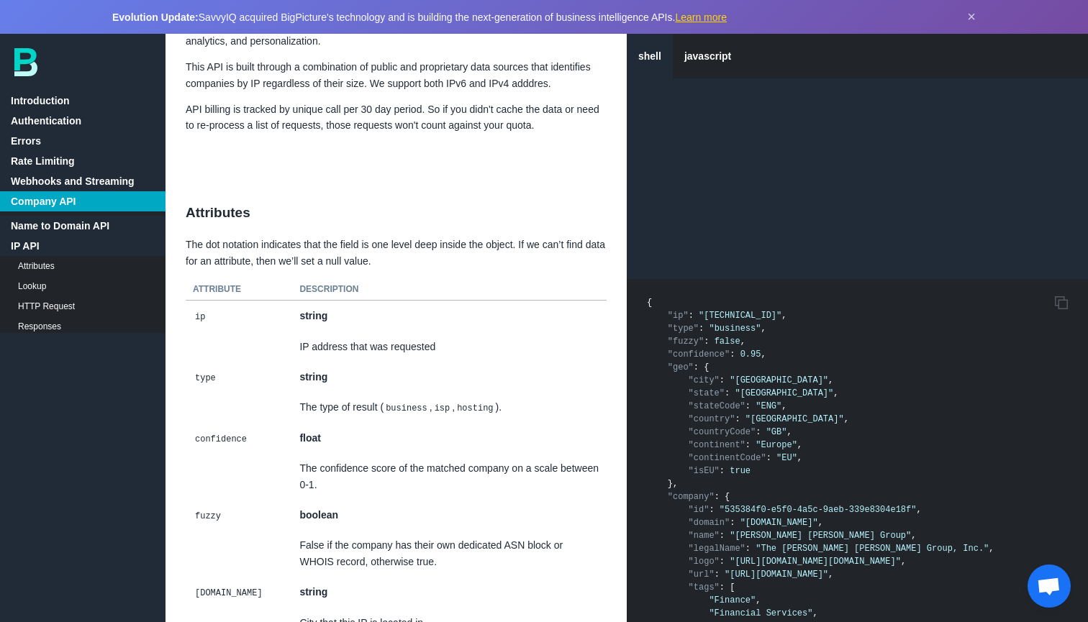
scroll to position [2686, 0]
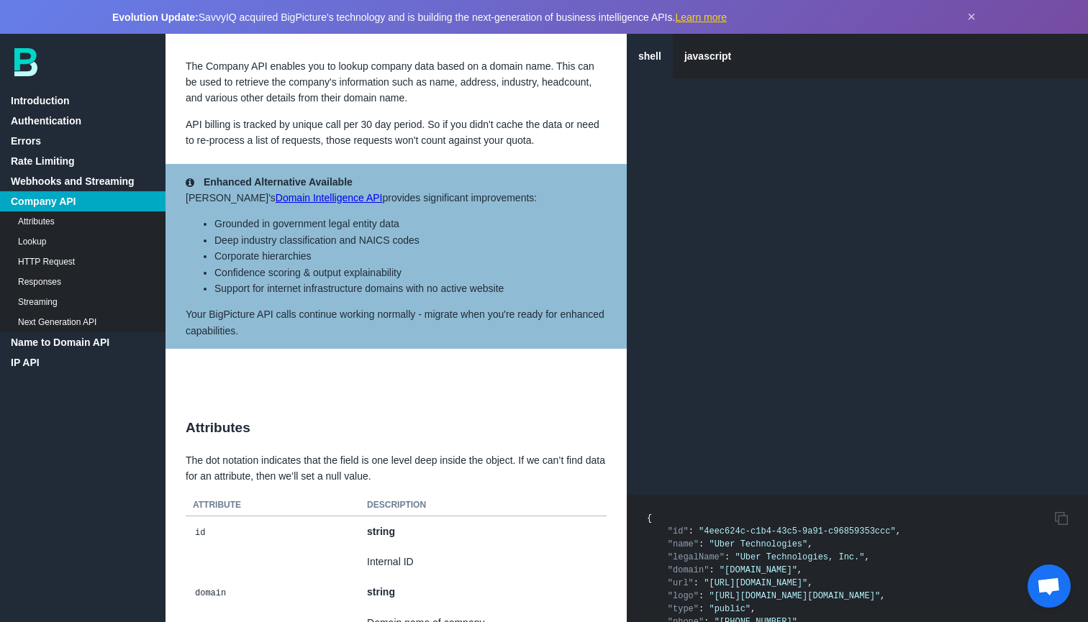
click at [42, 257] on link "HTTP Request" at bounding box center [82, 262] width 165 height 20
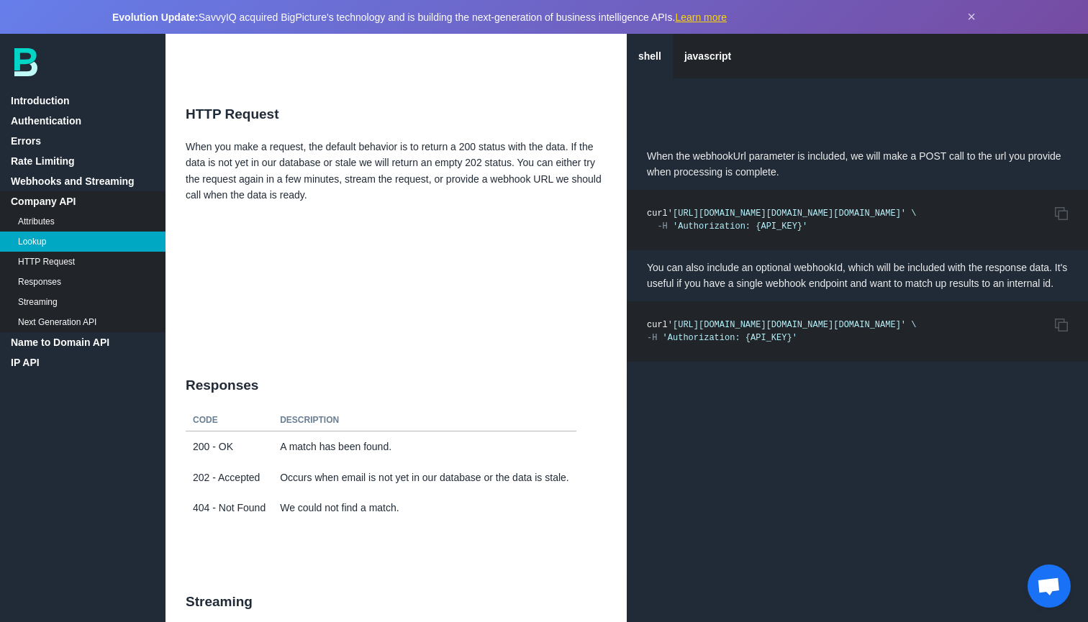
scroll to position [6713, 0]
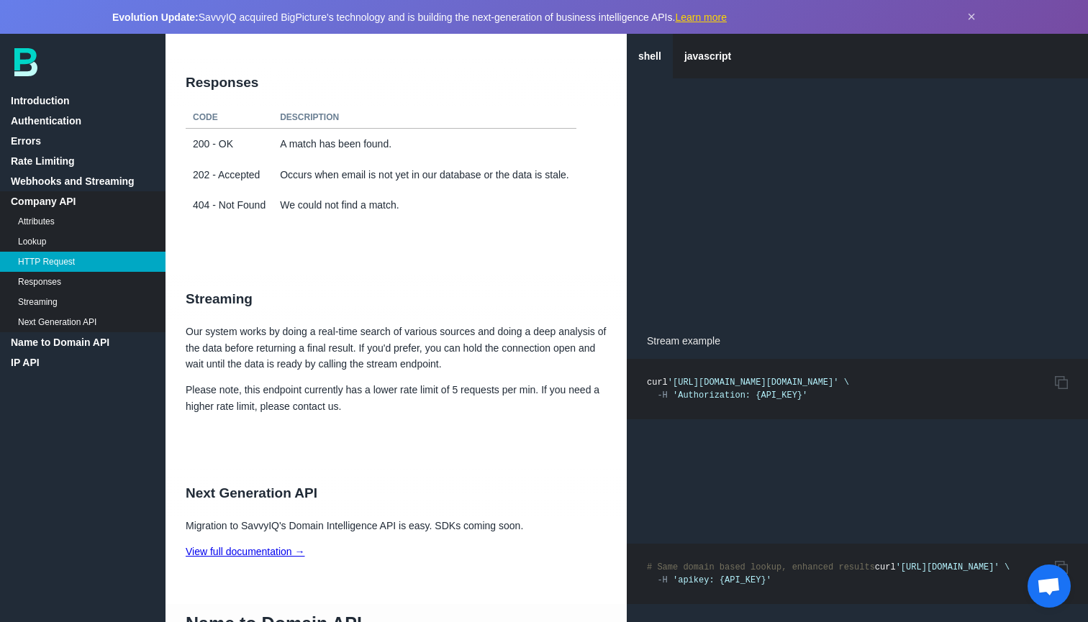
scroll to position [6155, 0]
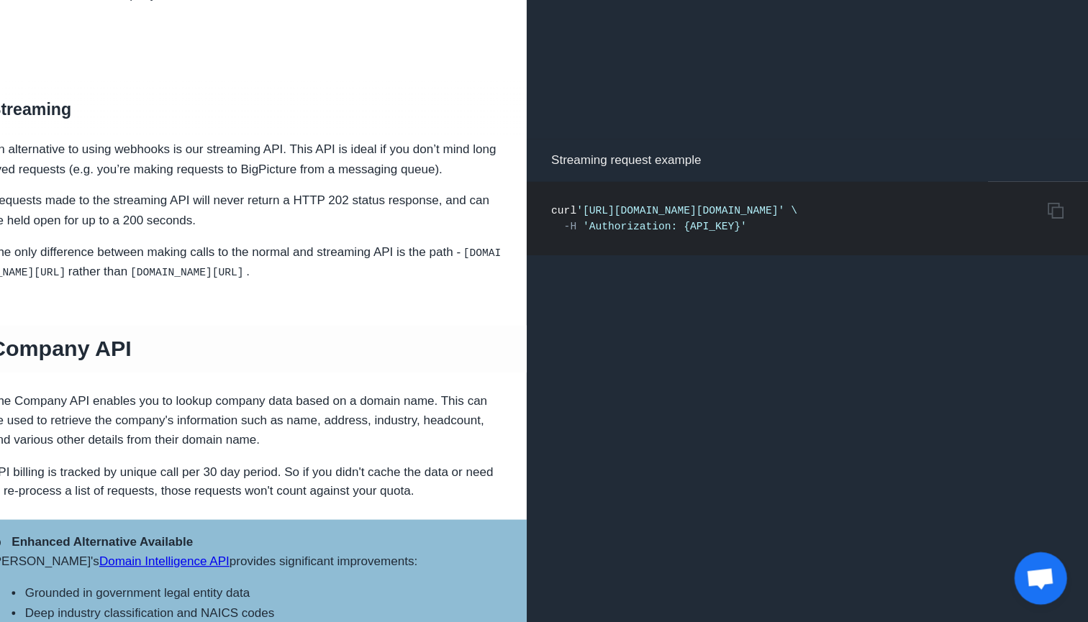
scroll to position [2312, 0]
drag, startPoint x: 769, startPoint y: 153, endPoint x: 706, endPoint y: 153, distance: 63.3
click at [706, 279] on span "'https://company.bigpicture.io/v1/companies/find/stream?domain=bigpicture.io'" at bounding box center [753, 284] width 171 height 10
copy span "find/stream?"
drag, startPoint x: 706, startPoint y: 155, endPoint x: 656, endPoint y: 154, distance: 49.7
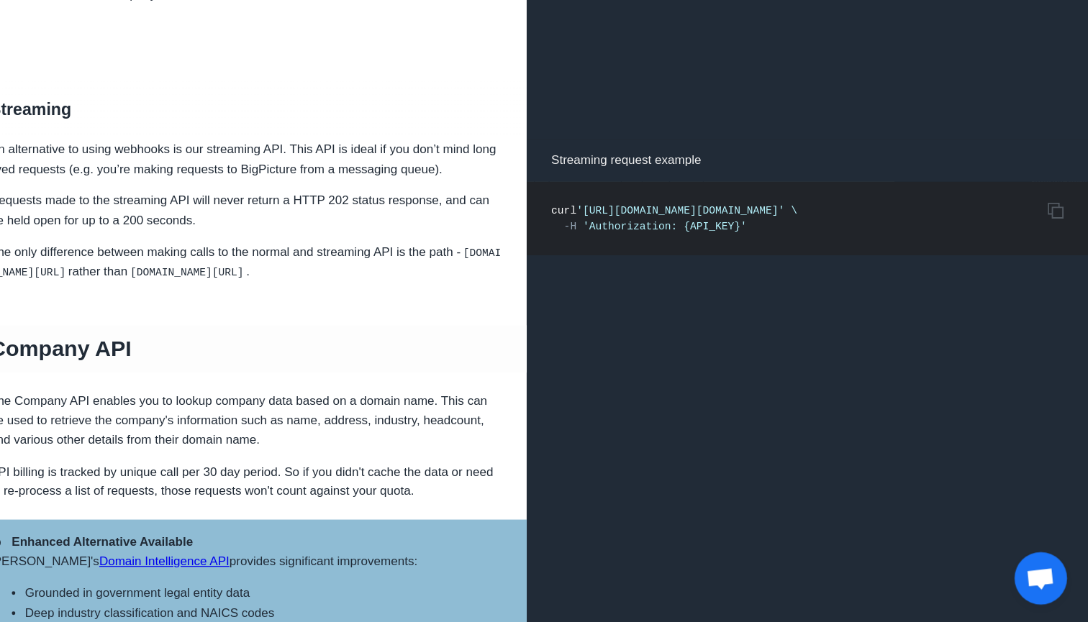
click at [668, 279] on span "'https://company.bigpicture.io/v1/companies/find/stream?domain=bigpicture.io'" at bounding box center [753, 284] width 171 height 10
copy span "companies/"
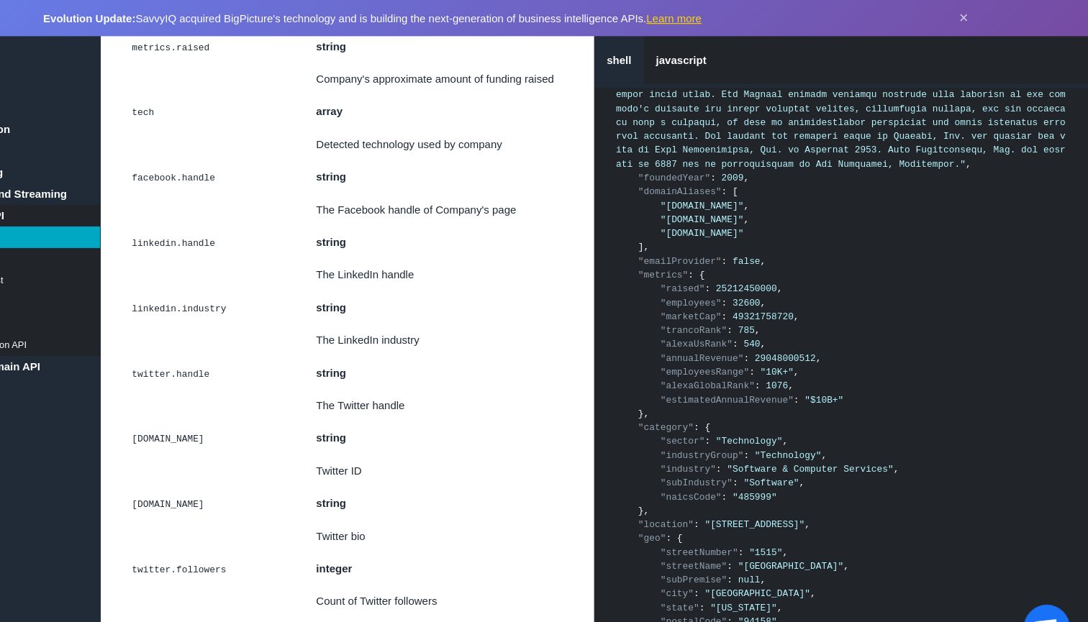
scroll to position [4871, 0]
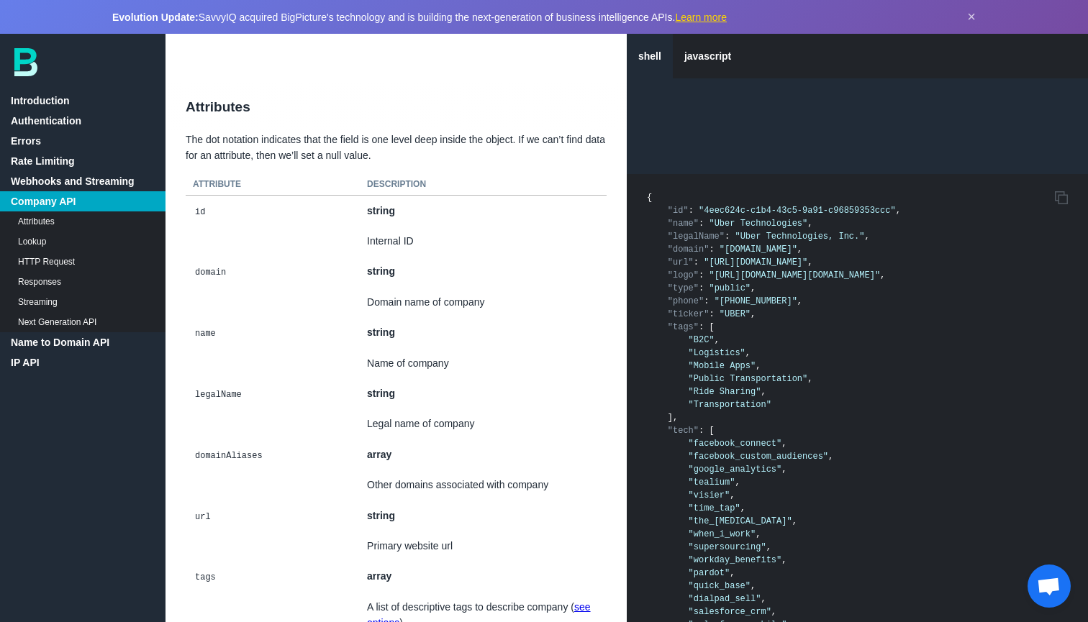
scroll to position [2959, 0]
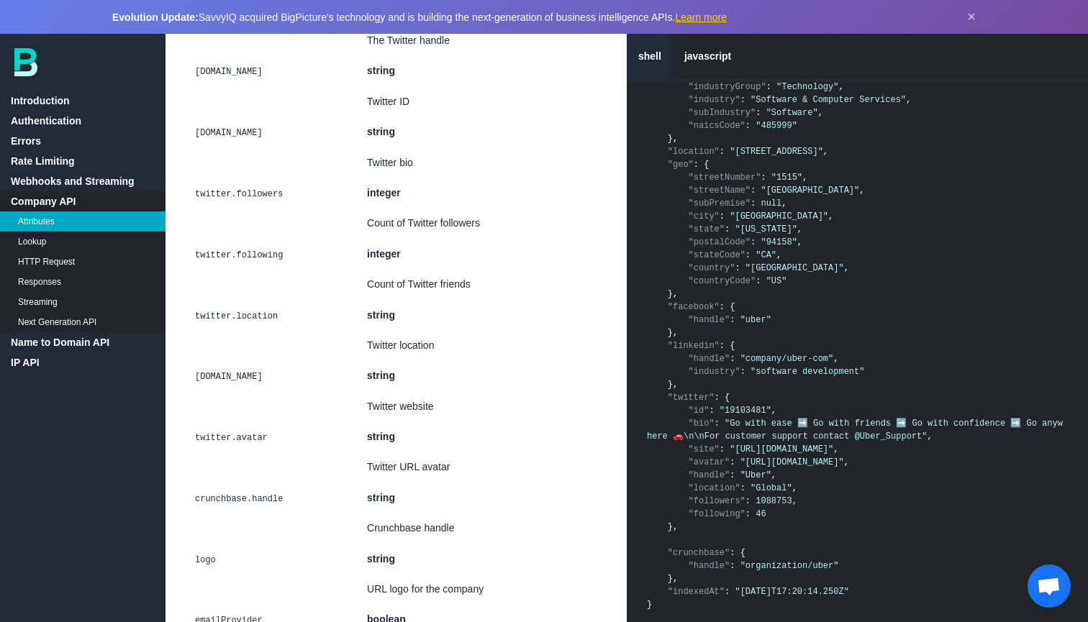
scroll to position [5411, 0]
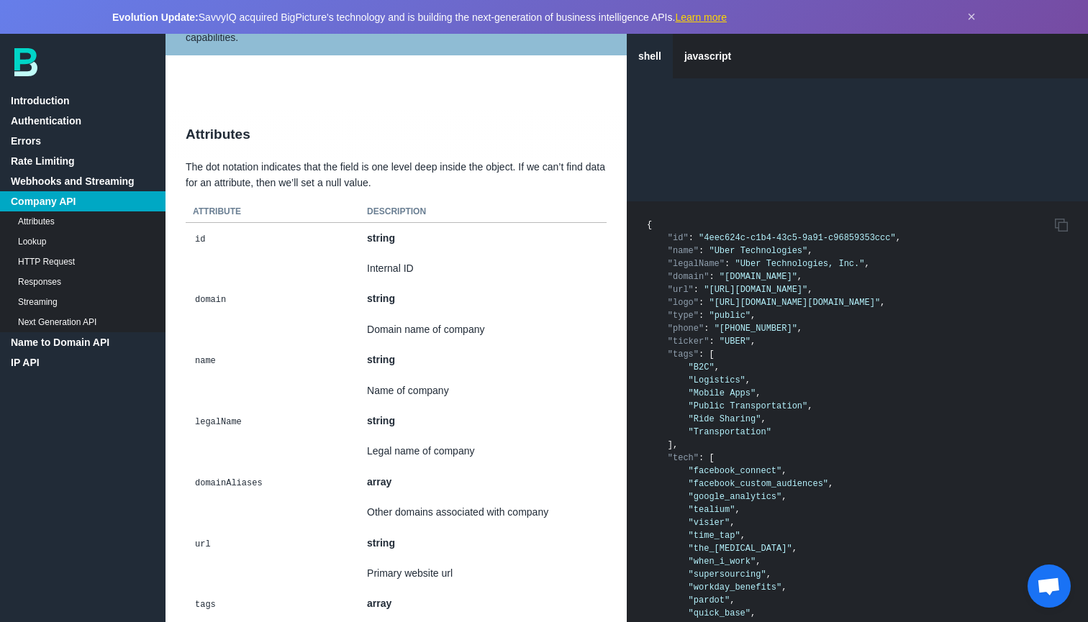
scroll to position [2686, 0]
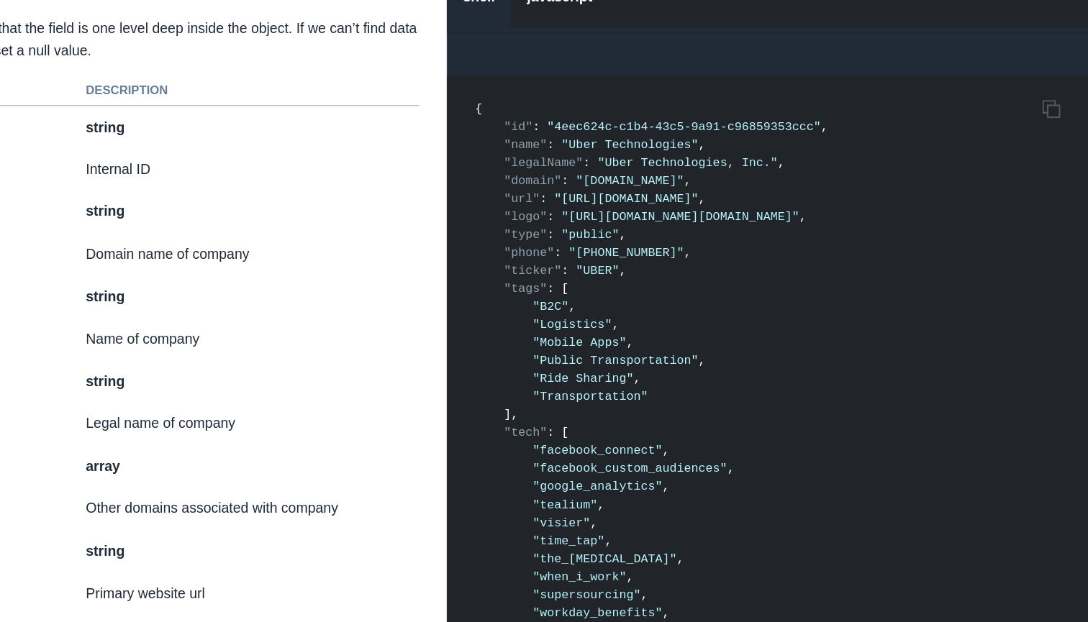
scroll to position [2842, 0]
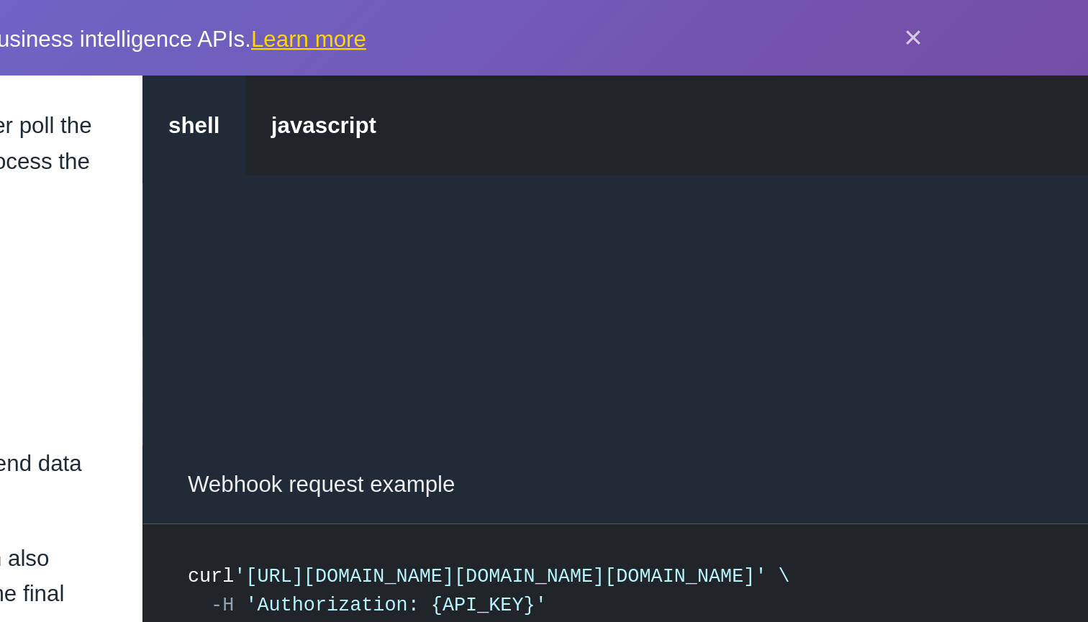
scroll to position [1693, 0]
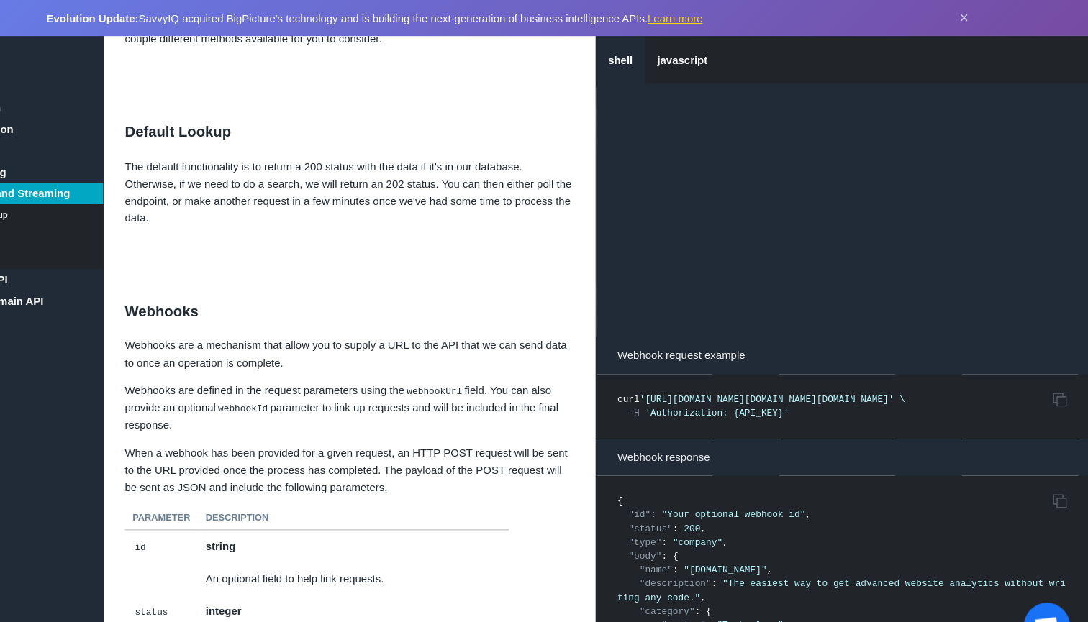
scroll to position [1549, 0]
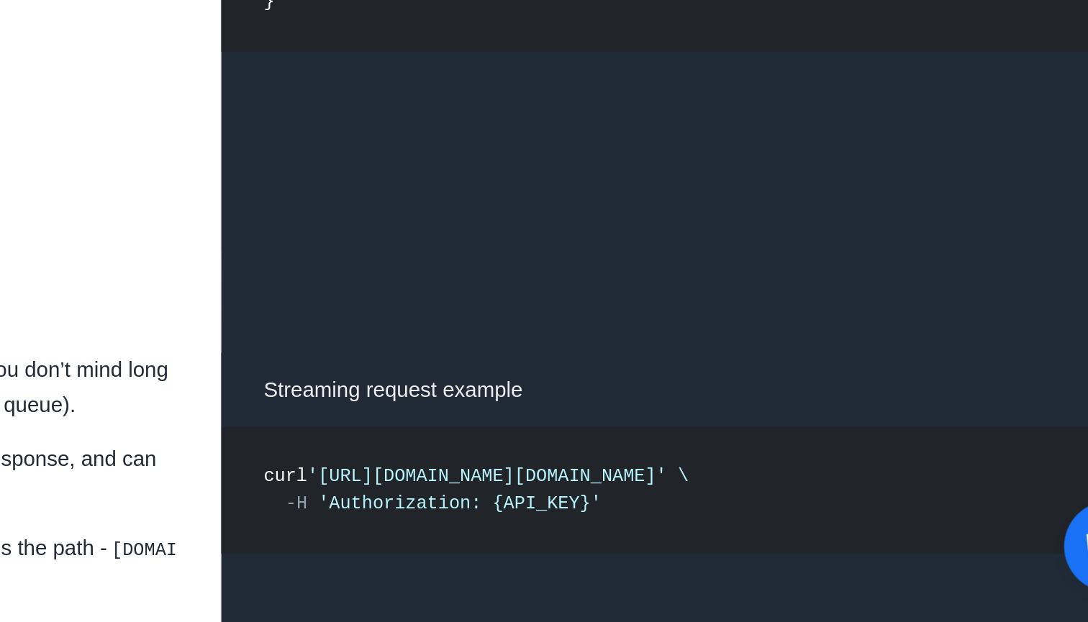
scroll to position [2183, 0]
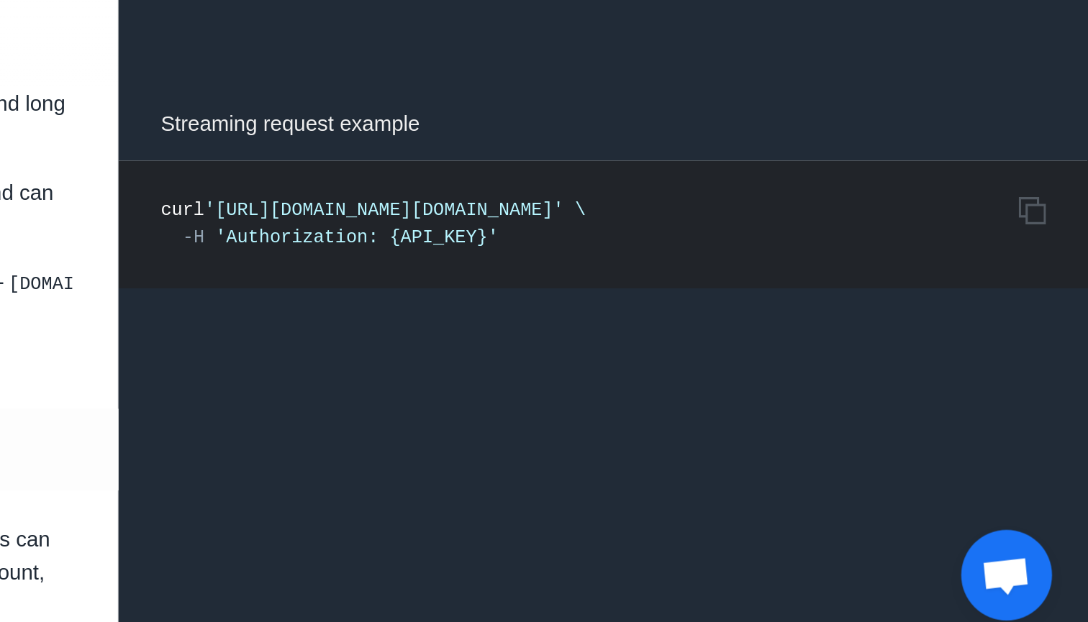
scroll to position [2128, 0]
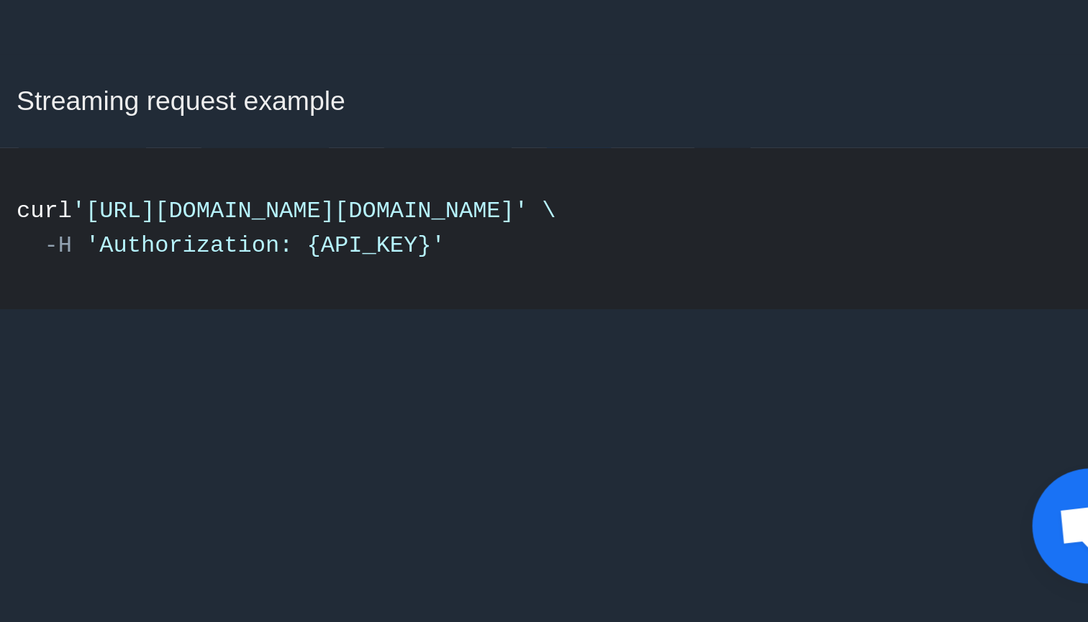
click at [668, 463] on span "'https://company.bigpicture.io/v1/companies/find/stream?domain=bigpicture.io'" at bounding box center [753, 468] width 171 height 10
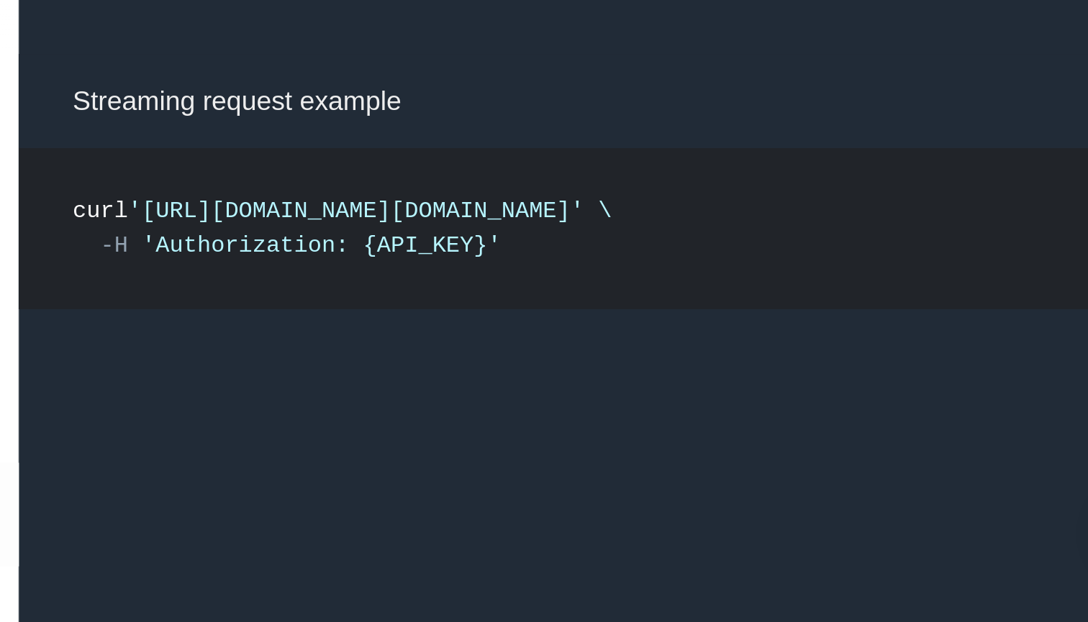
drag, startPoint x: 359, startPoint y: 60, endPoint x: 58, endPoint y: 57, distance: 301.5
click at [668, 463] on span "'https://company.bigpicture.io/v1/companies/find/stream?domain=bigpicture.io'" at bounding box center [753, 468] width 171 height 10
copy span "https://company.bigpicture.io/v1/companies/find/stream?domain="
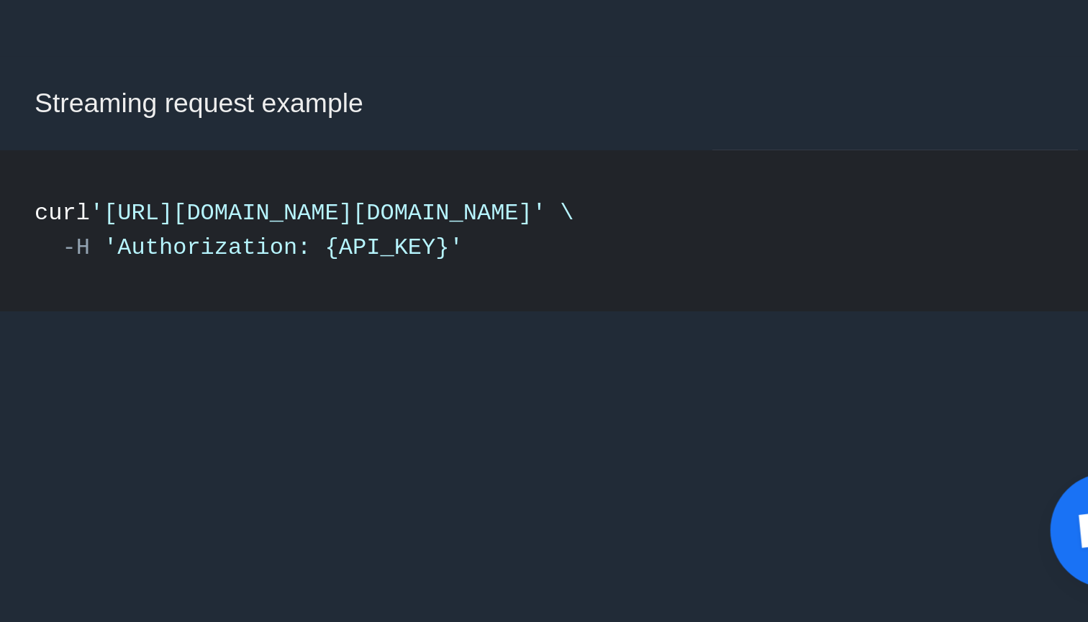
scroll to position [2171, 0]
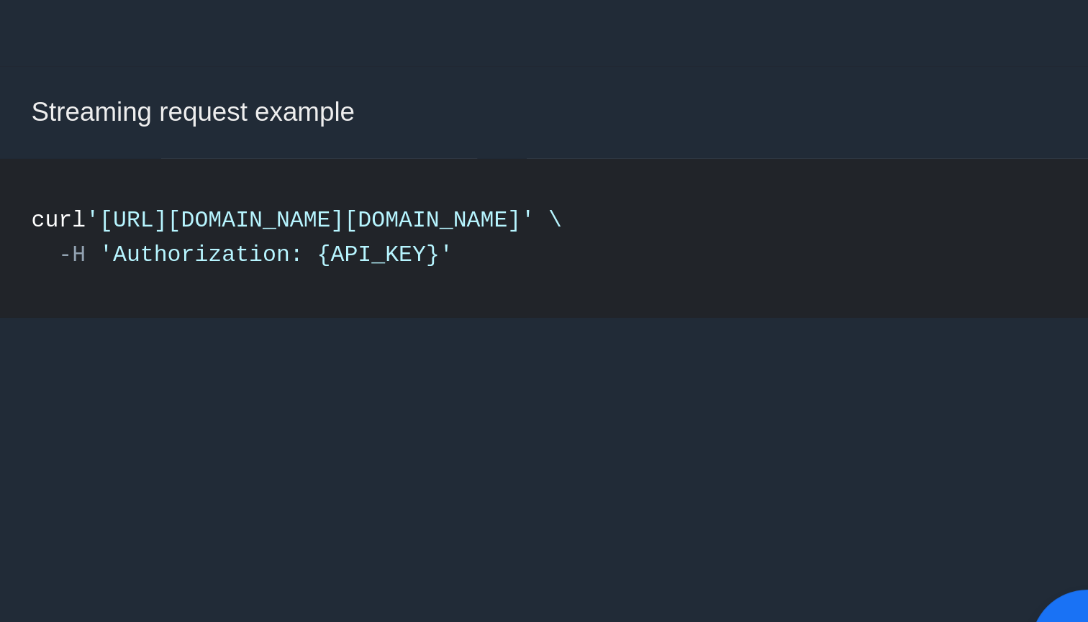
copy span "https://company.bigpicture.io/v1/companies/find/stream?domain="
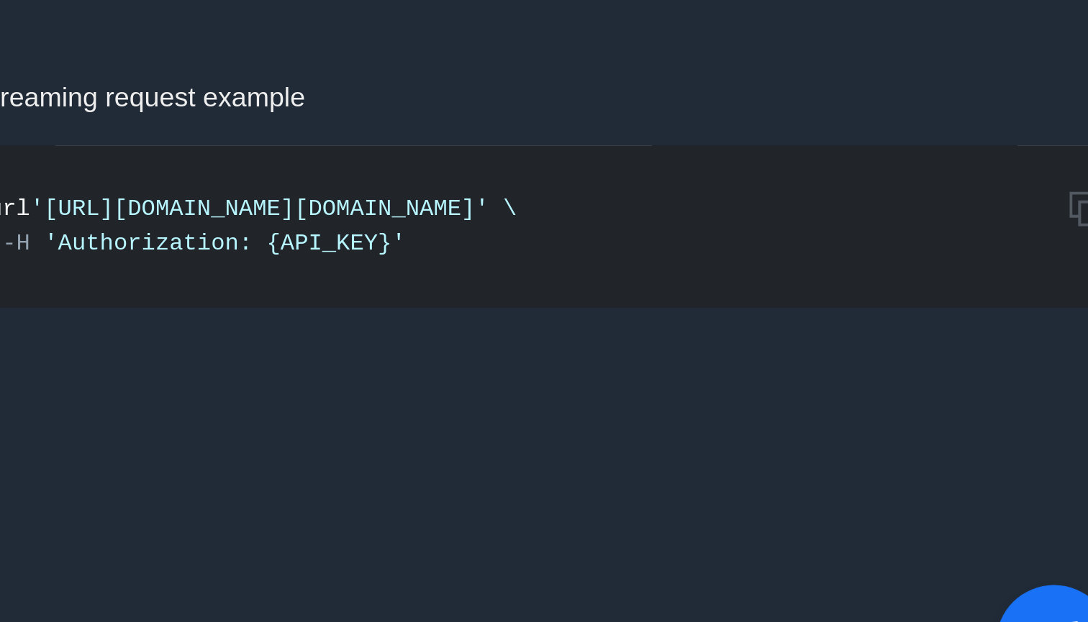
scroll to position [2348, 0]
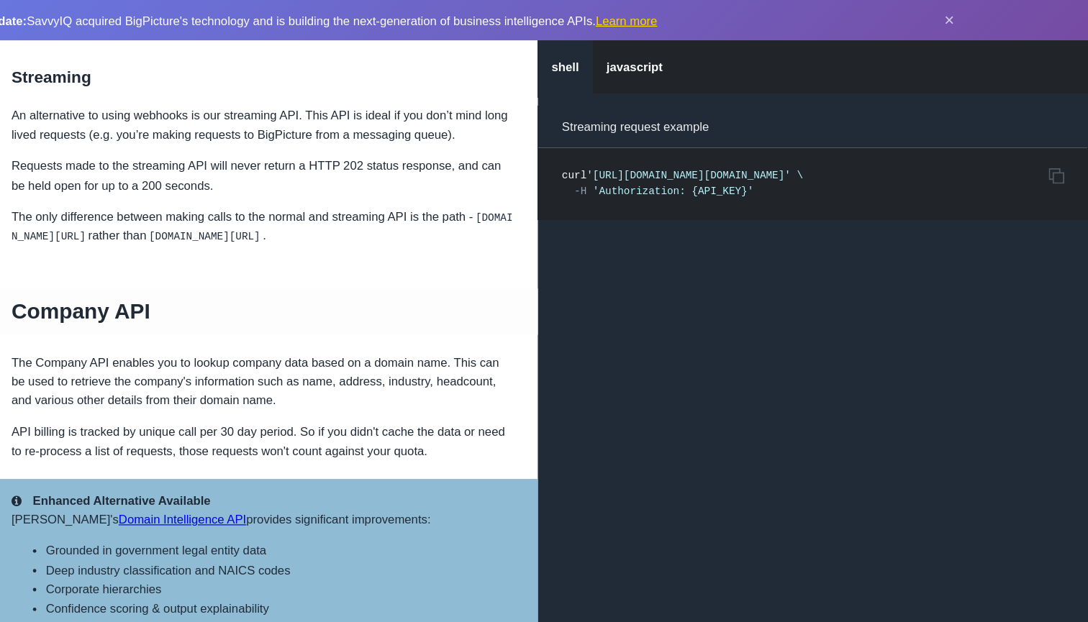
scroll to position [2426, 0]
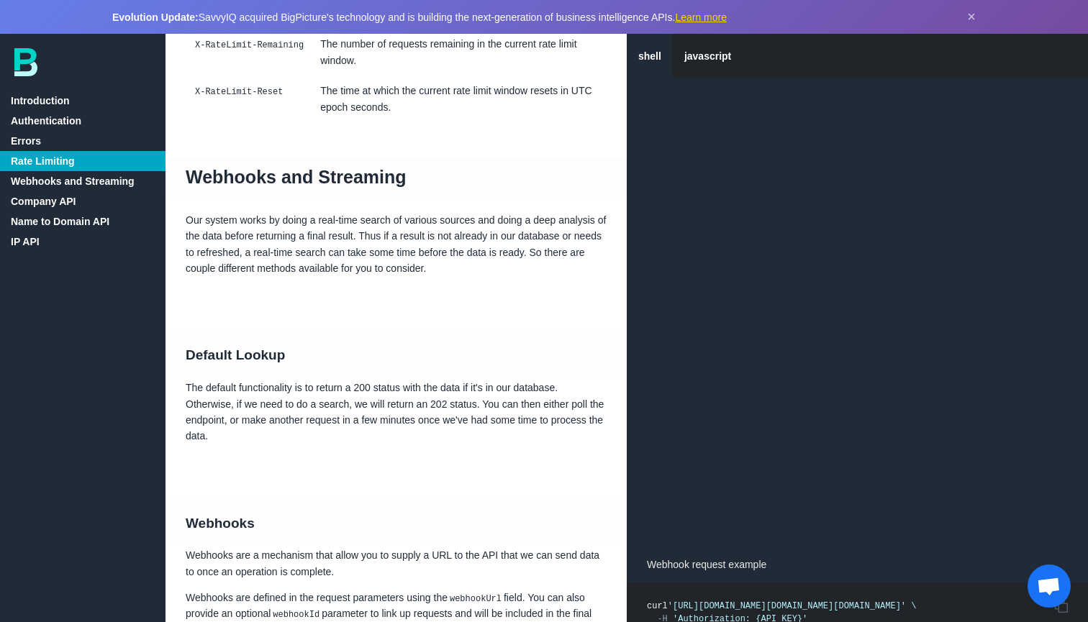
scroll to position [1458, 0]
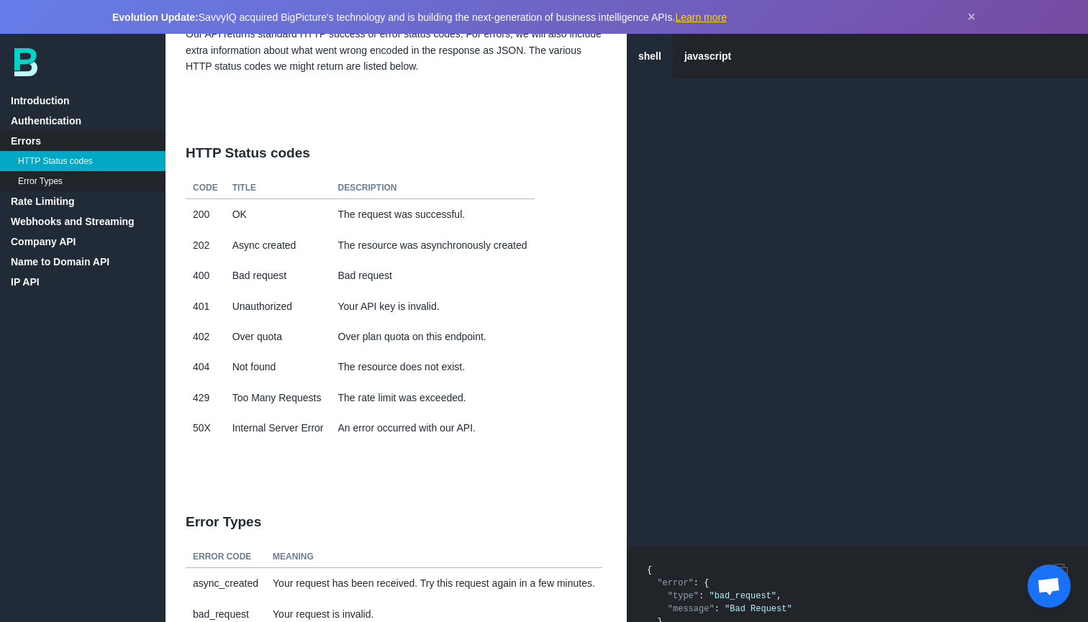
scroll to position [325, 0]
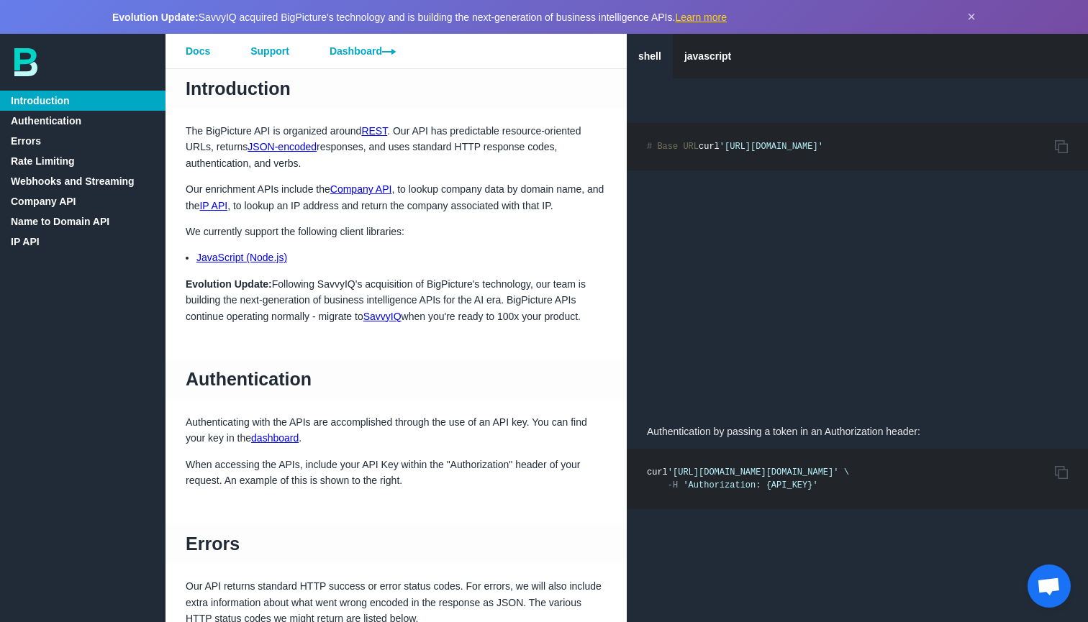
click at [86, 201] on link "Company API" at bounding box center [82, 201] width 165 height 20
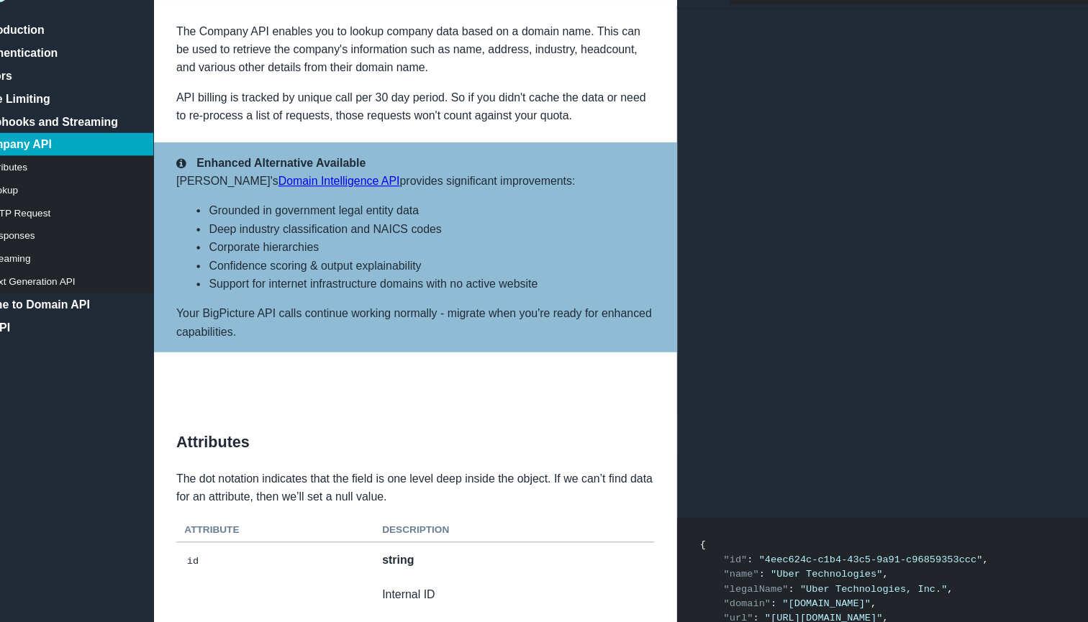
click at [67, 332] on link "Name to Domain API" at bounding box center [82, 342] width 165 height 20
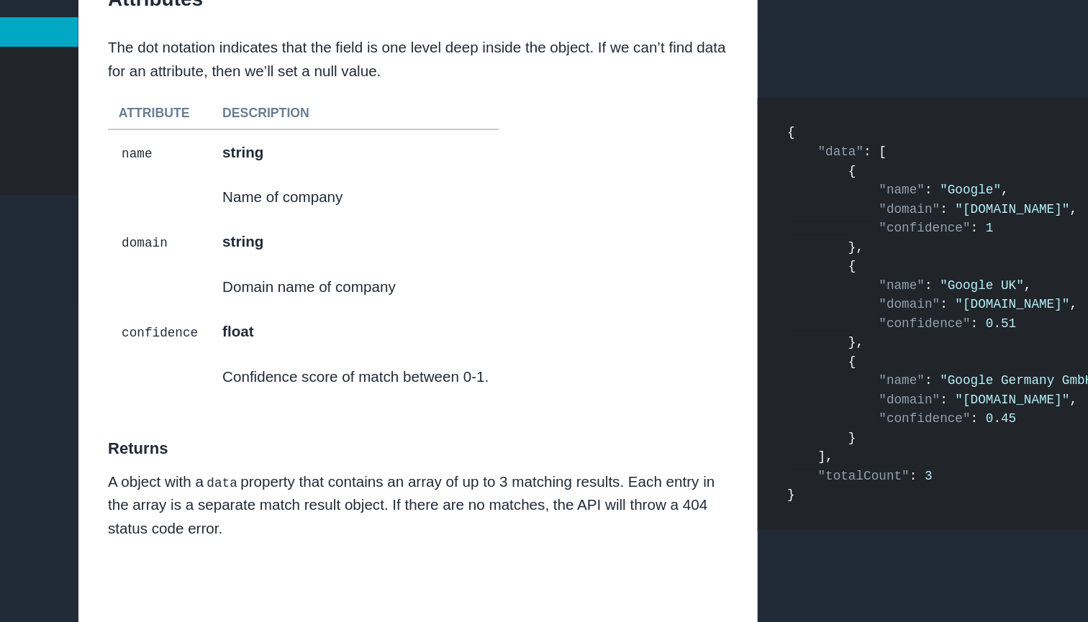
scroll to position [7847, 0]
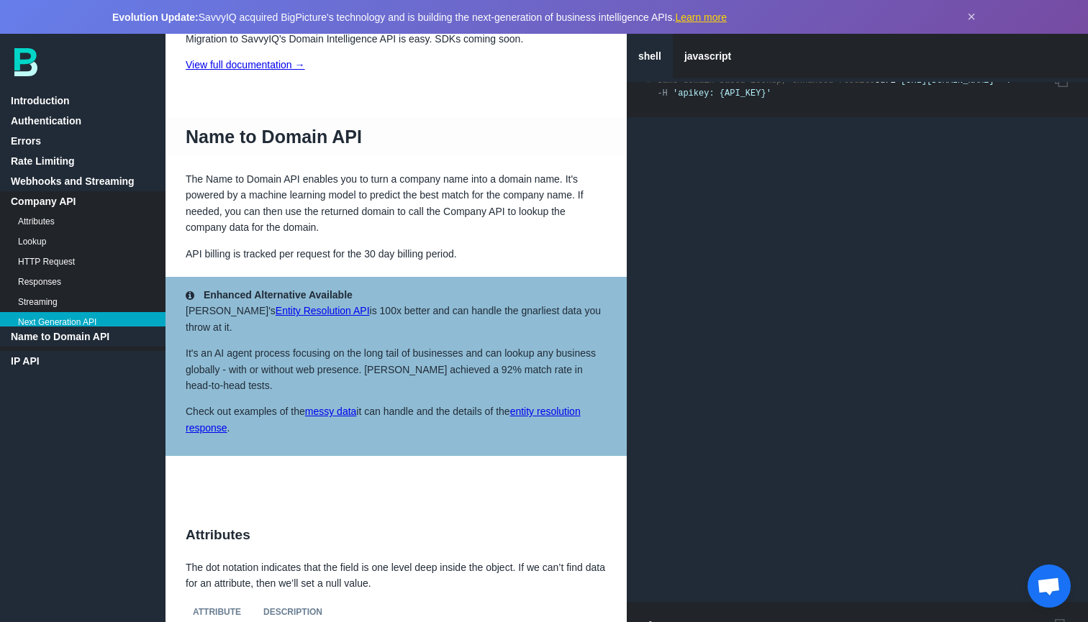
scroll to position [7264, 0]
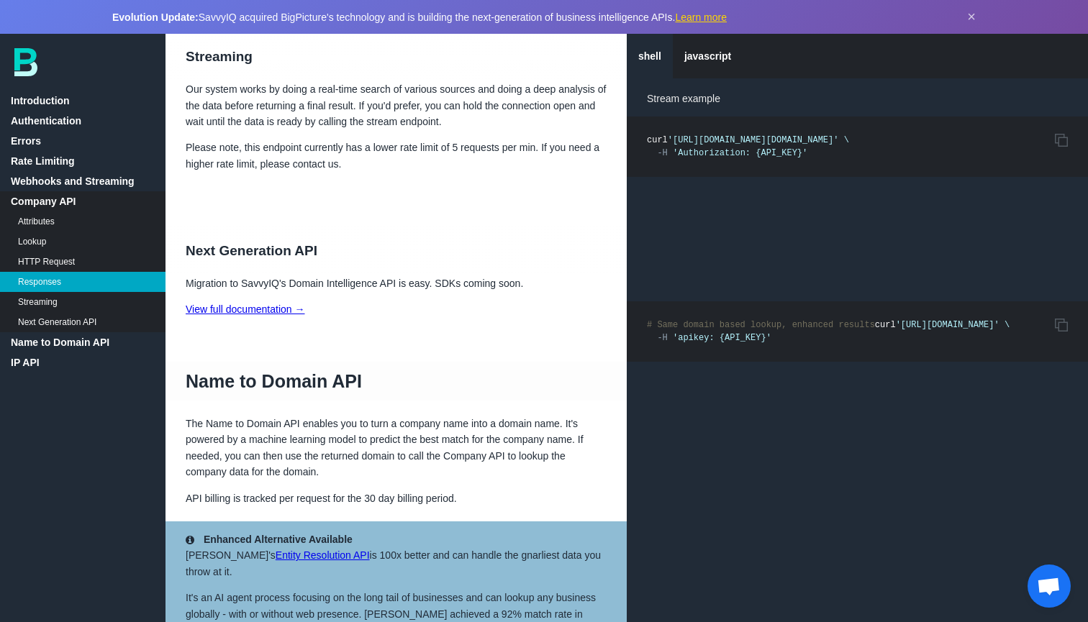
scroll to position [7225, 0]
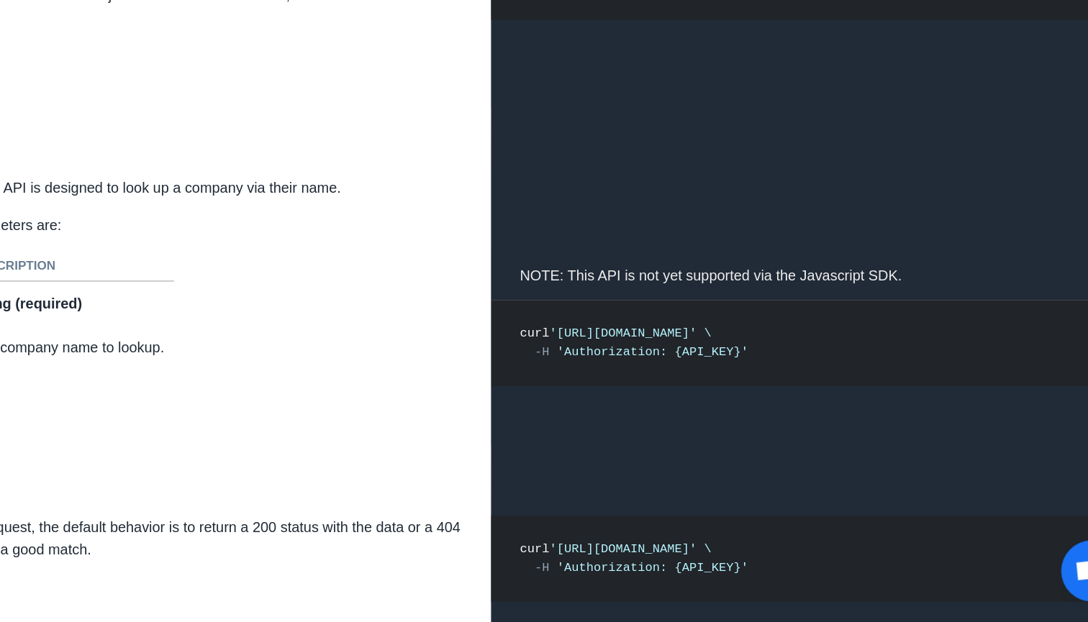
scroll to position [8258, 0]
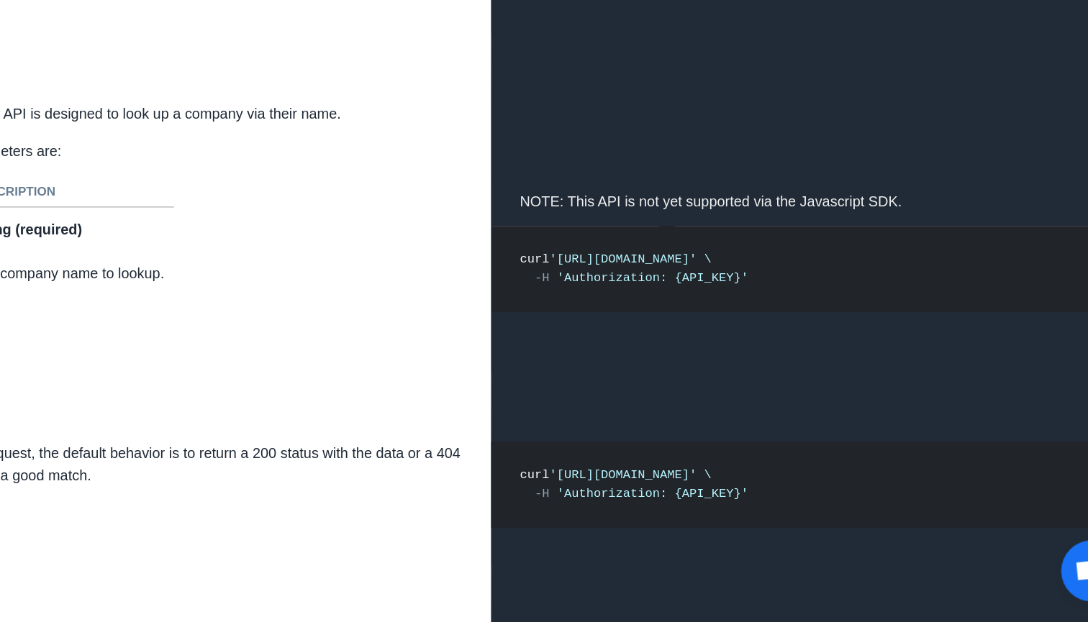
drag, startPoint x: 719, startPoint y: 171, endPoint x: 428, endPoint y: 167, distance: 291.4
click at [647, 363] on code "curl 'https://company.bigpicture.io/v2/companies/search?name=Google' \ -H 'Auth…" at bounding box center [727, 374] width 160 height 23
click at [668, 363] on span "'https://company.bigpicture.io/v2/companies/search?name=Google'" at bounding box center [720, 368] width 104 height 10
drag, startPoint x: 712, startPoint y: 171, endPoint x: 397, endPoint y: 168, distance: 315.1
click at [668, 363] on span "'https://company.bigpicture.io/v2/companies/search?name=Google'" at bounding box center [720, 368] width 104 height 10
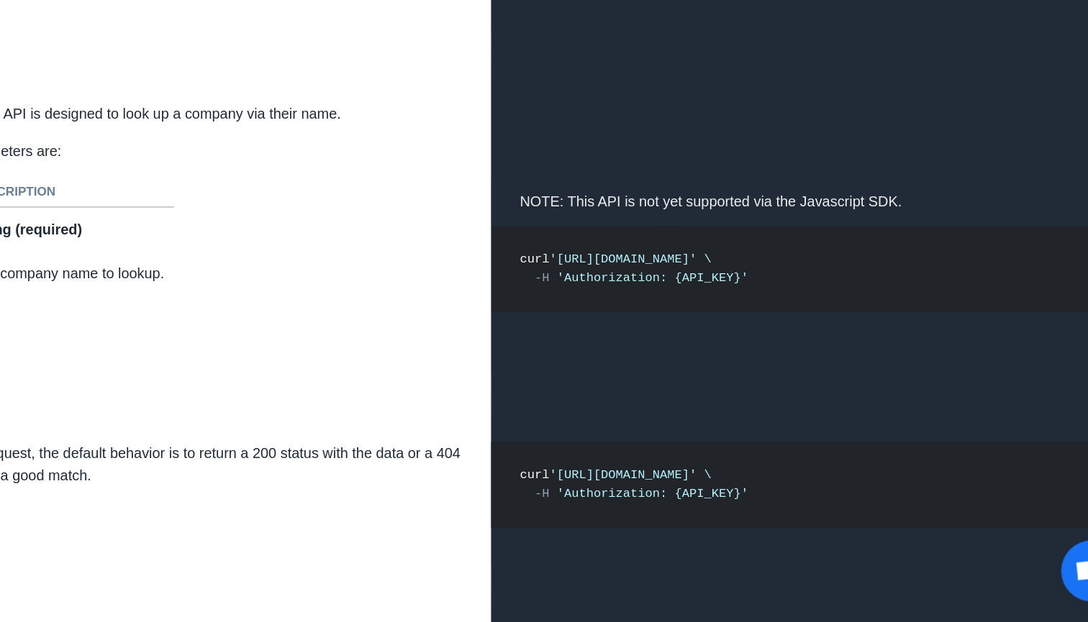
copy span "https://company.bigpicture.io/v2/companies/search?name=Google"
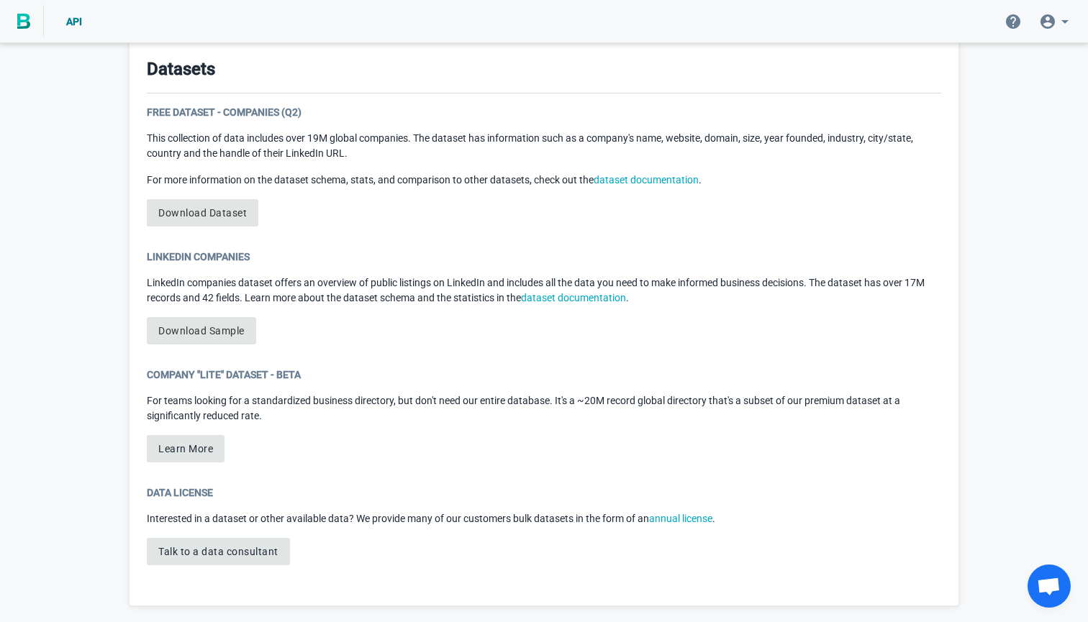
scroll to position [747, 0]
